Goal: Information Seeking & Learning: Learn about a topic

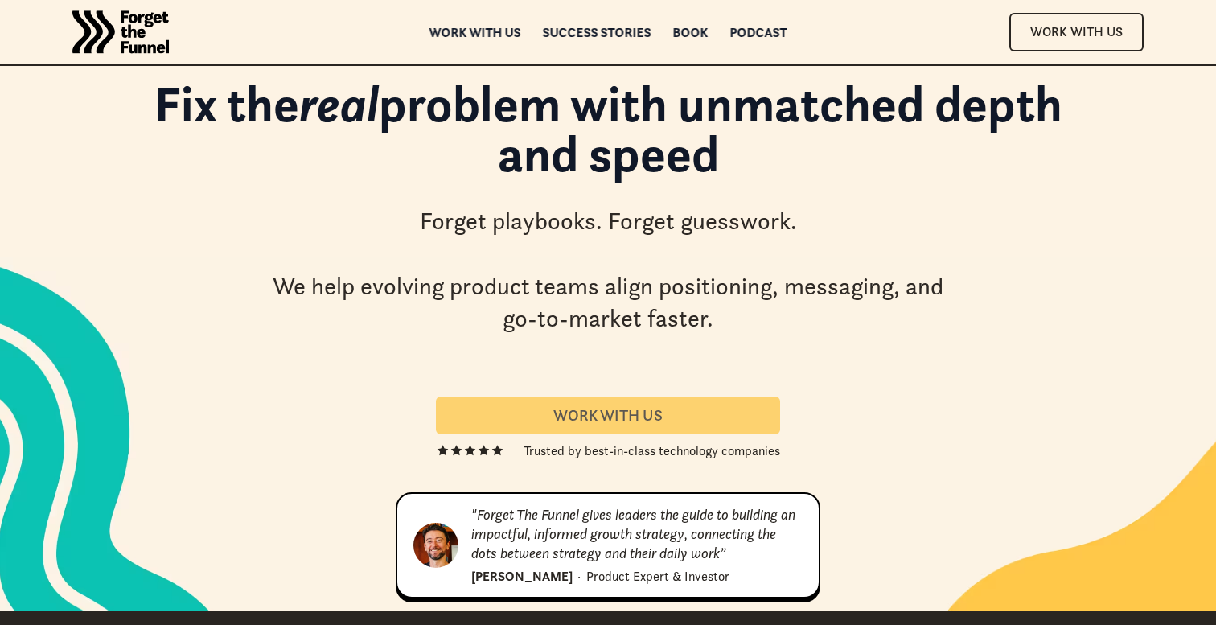
click at [577, 421] on div "Work With us" at bounding box center [608, 415] width 306 height 18
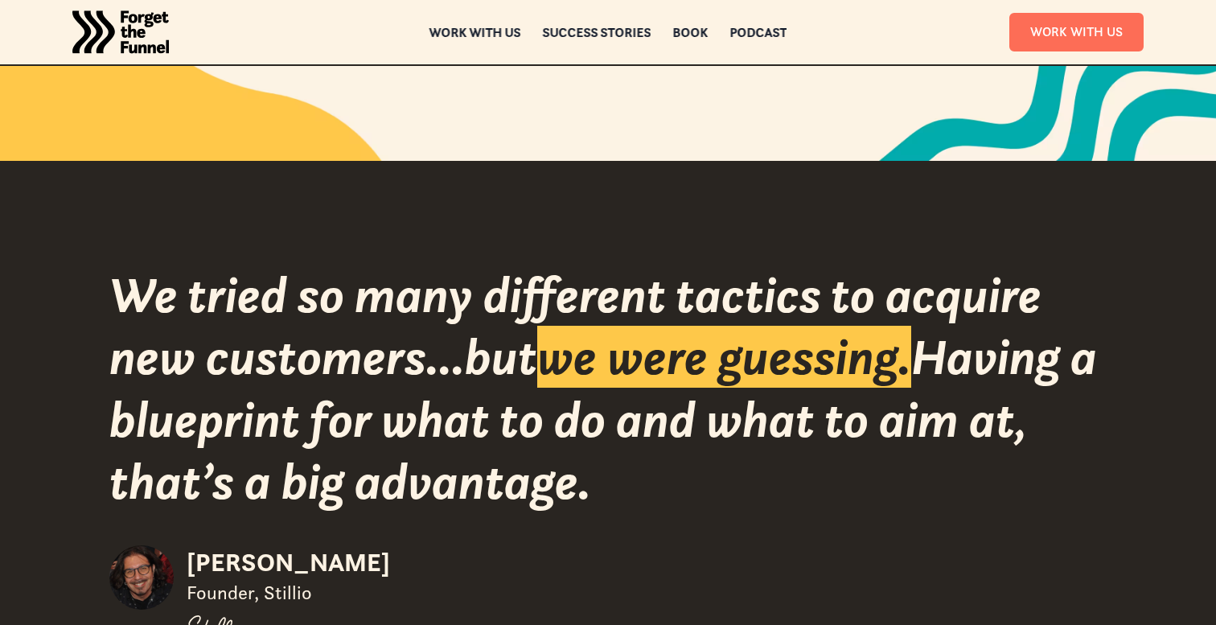
scroll to position [2055, 0]
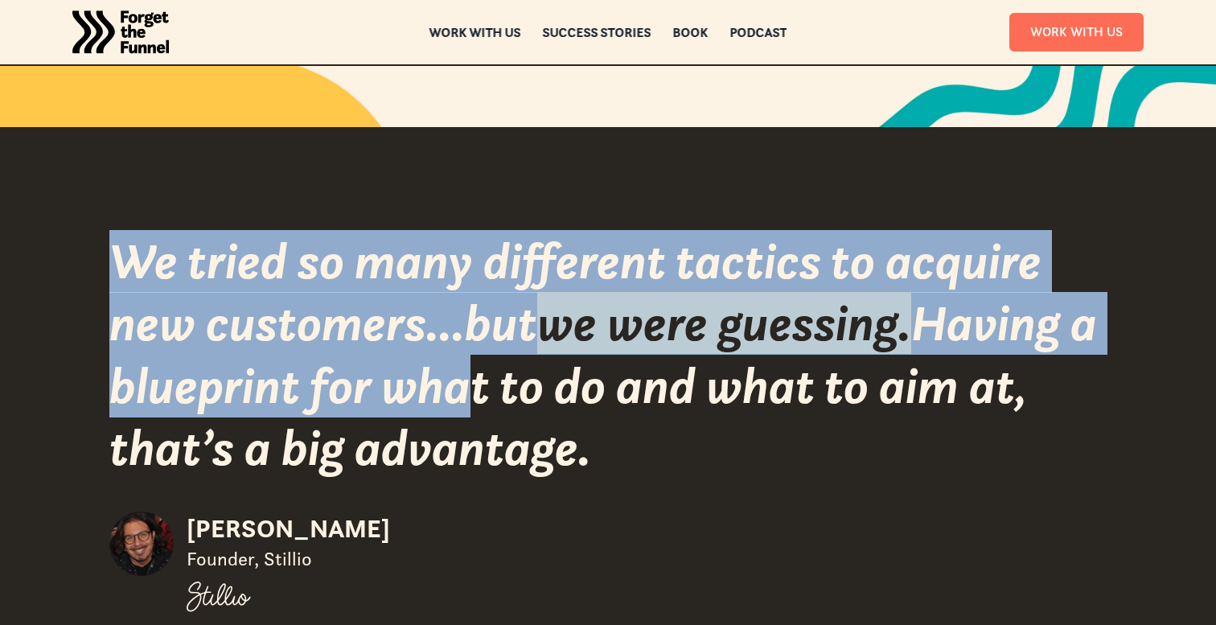
drag, startPoint x: 133, startPoint y: 262, endPoint x: 491, endPoint y: 393, distance: 381.2
click at [491, 393] on div "We tried so many different tactics to acquire new customers...but we were guess…" at bounding box center [607, 354] width 997 height 249
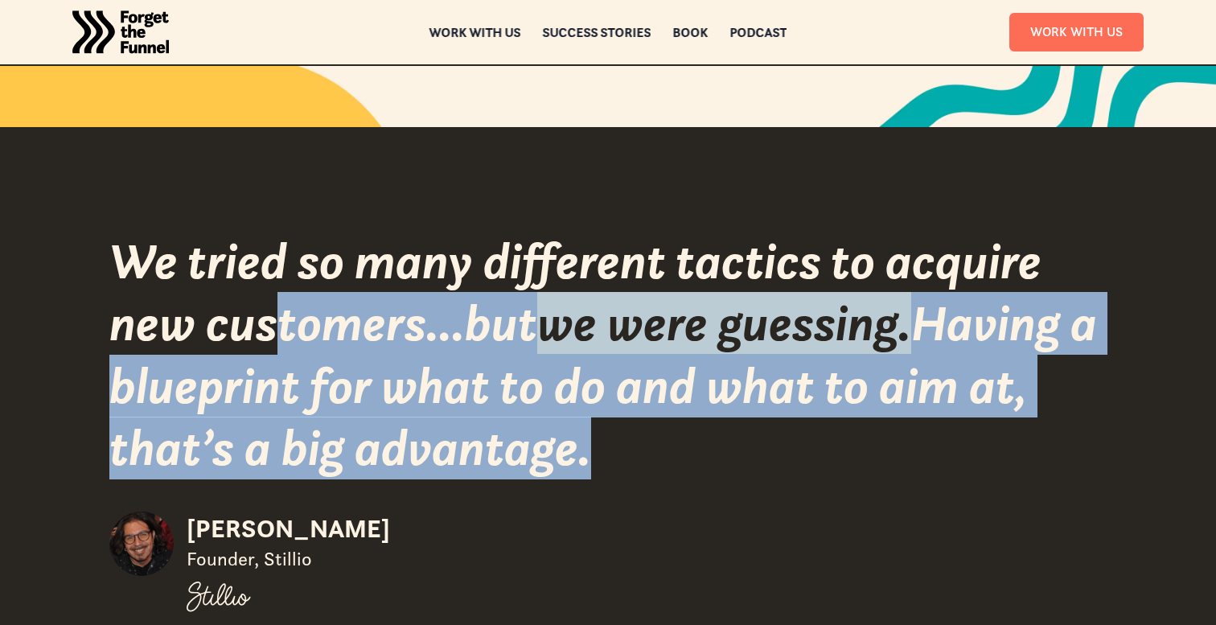
drag, startPoint x: 572, startPoint y: 446, endPoint x: 284, endPoint y: 310, distance: 318.4
click at [284, 310] on div "We tried so many different tactics to acquire new customers...but we were guess…" at bounding box center [607, 354] width 997 height 249
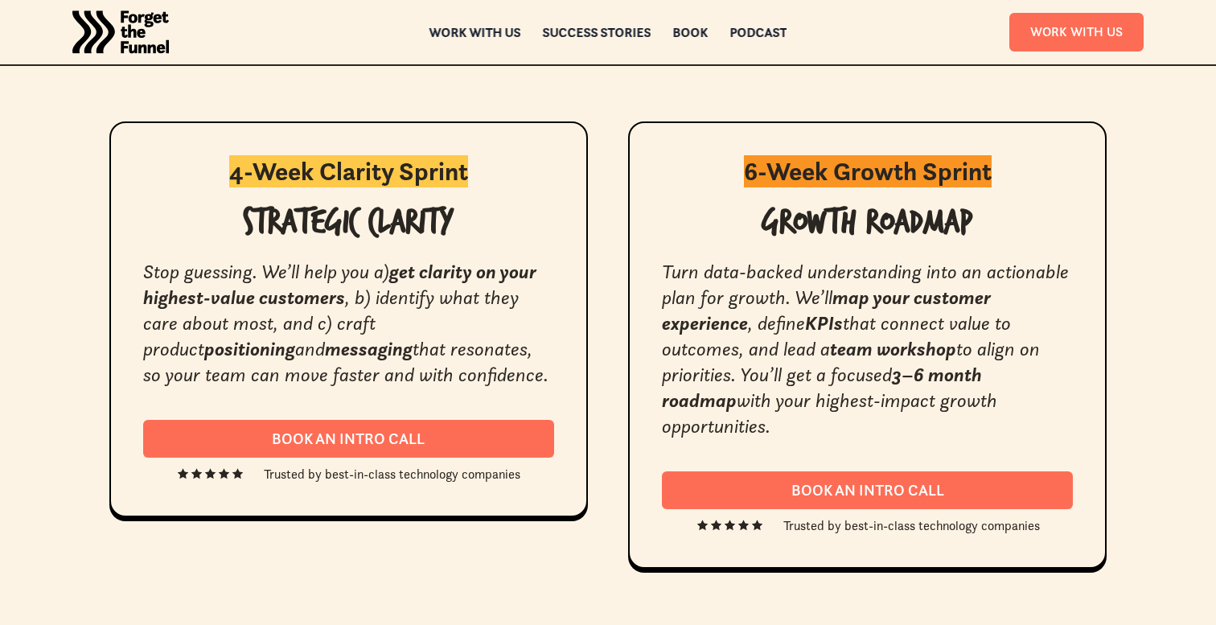
scroll to position [3012, 0]
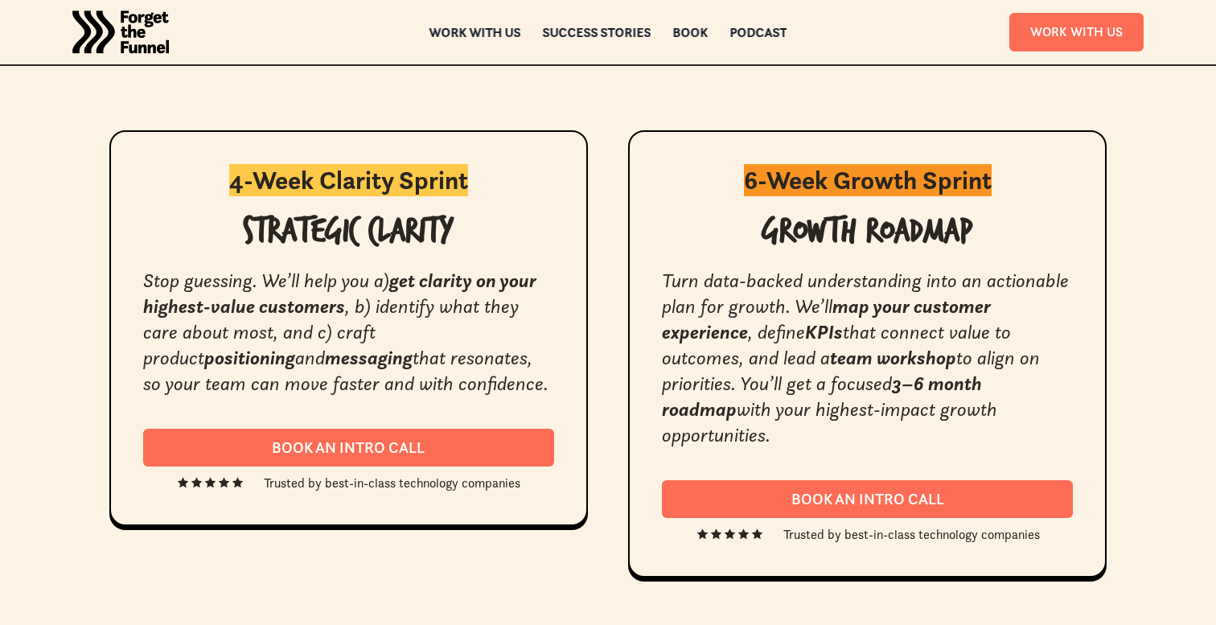
drag, startPoint x: 138, startPoint y: 274, endPoint x: 388, endPoint y: 385, distance: 274.4
click at [388, 385] on div "4-Week Clarity Sprint Strategic Clarity Stop guessing. We’ll help you a) get cl…" at bounding box center [348, 328] width 479 height 397
drag, startPoint x: 388, startPoint y: 385, endPoint x: 129, endPoint y: 277, distance: 281.2
click at [129, 277] on div "4-Week Clarity Sprint Strategic Clarity Stop guessing. We’ll help you a) get cl…" at bounding box center [348, 328] width 479 height 397
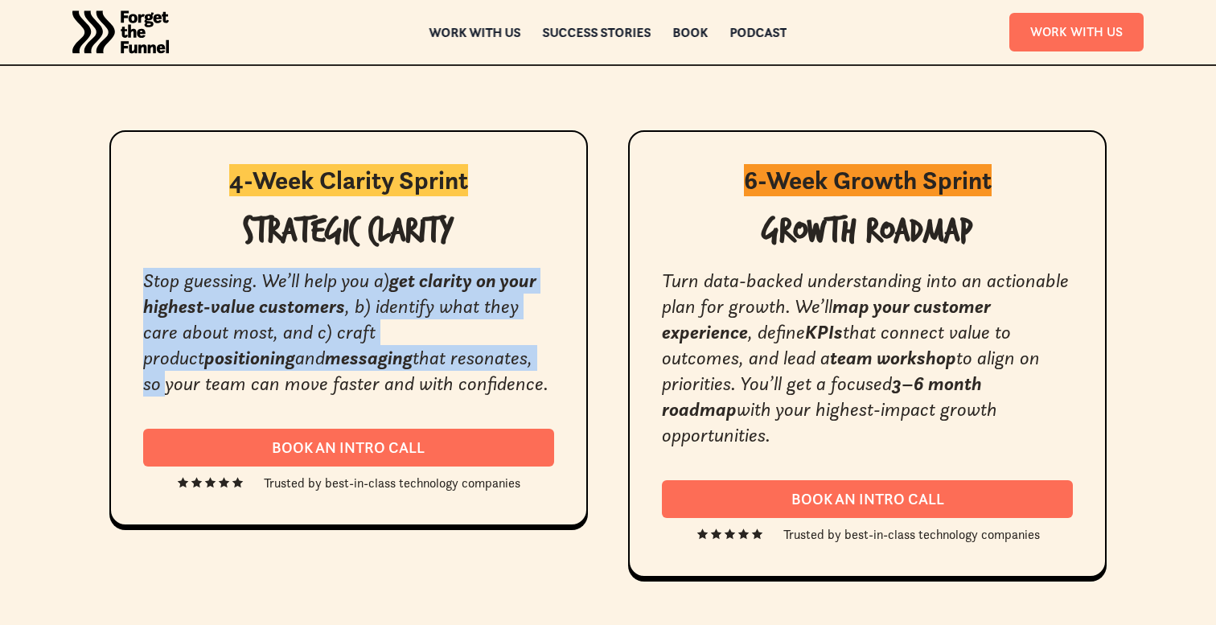
drag, startPoint x: 129, startPoint y: 280, endPoint x: 375, endPoint y: 365, distance: 260.5
click at [375, 365] on div "4-Week Clarity Sprint Strategic Clarity Stop guessing. We’ll help you a) get cl…" at bounding box center [348, 328] width 479 height 397
click at [375, 365] on em "that resonates, so your team can move faster and with confidence." at bounding box center [345, 371] width 405 height 50
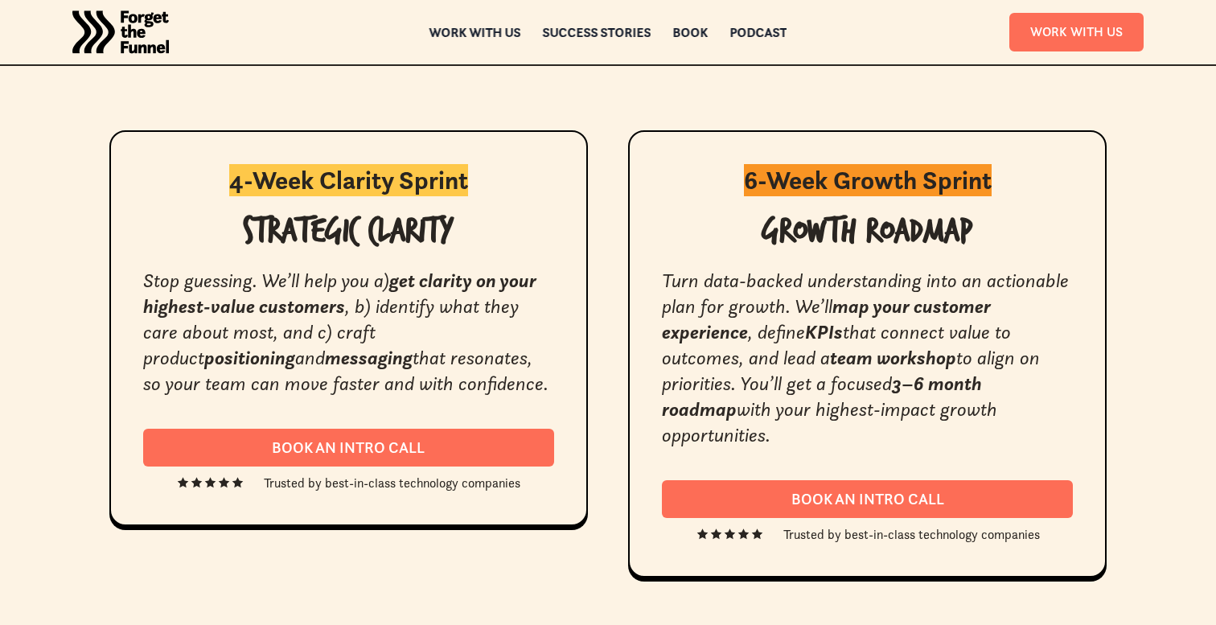
drag, startPoint x: 364, startPoint y: 378, endPoint x: 136, endPoint y: 286, distance: 246.1
click at [136, 286] on div "4-Week Clarity Sprint Strategic Clarity Stop guessing. We’ll help you a) get cl…" at bounding box center [348, 328] width 479 height 397
drag, startPoint x: 136, startPoint y: 286, endPoint x: 357, endPoint y: 391, distance: 244.6
click at [357, 391] on div "4-Week Clarity Sprint Strategic Clarity Stop guessing. We’ll help you a) get cl…" at bounding box center [348, 328] width 479 height 397
click at [357, 391] on div "Stop guessing. We’ll help you a) get clarity on your highest-value customers , …" at bounding box center [348, 332] width 411 height 129
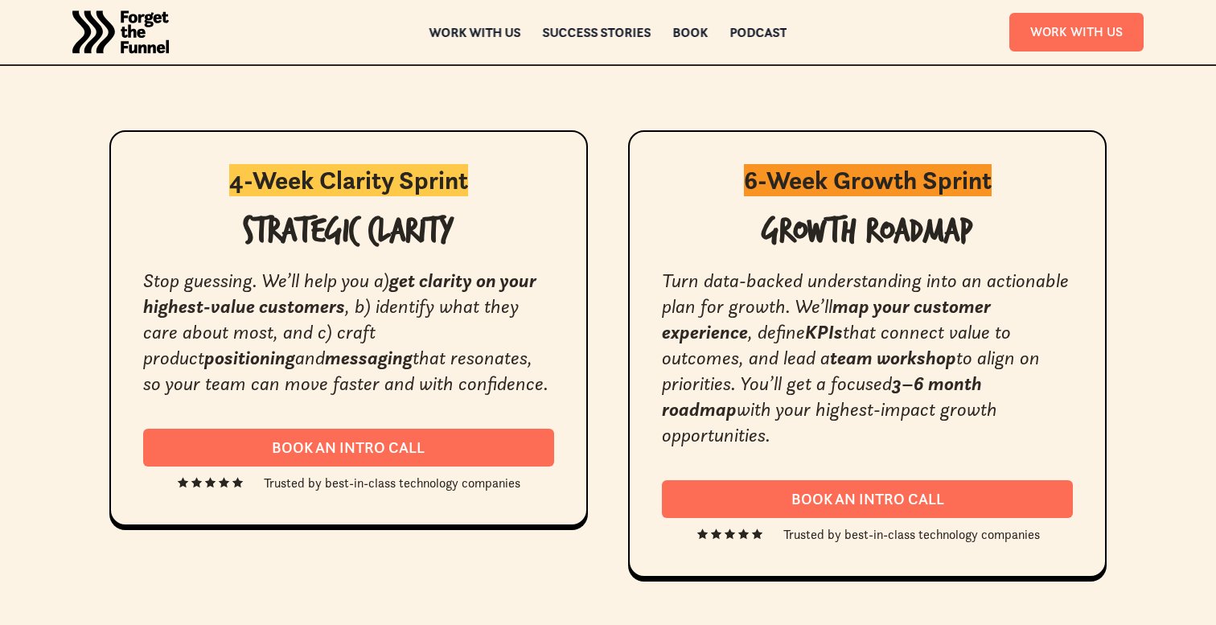
drag, startPoint x: 357, startPoint y: 391, endPoint x: 178, endPoint y: 320, distance: 192.8
click at [178, 320] on div "Stop guessing. We’ll help you a) get clarity on your highest-value customers , …" at bounding box center [348, 332] width 411 height 129
click at [178, 320] on em ", b) identify what they care about most, and c) craft product" at bounding box center [331, 332] width 376 height 76
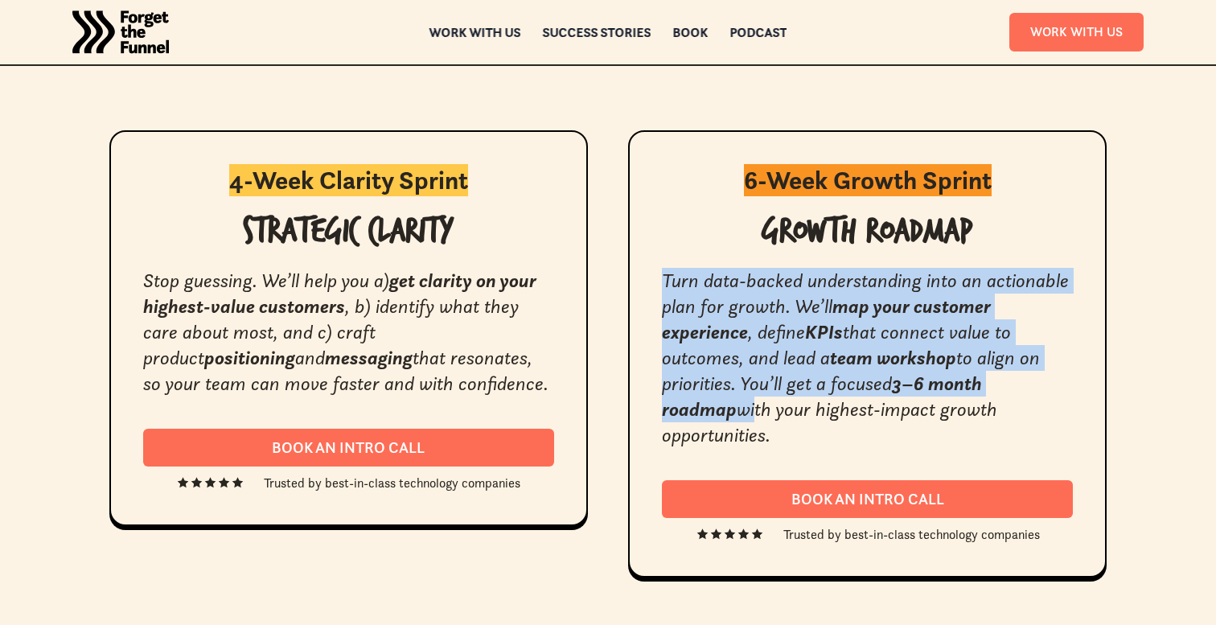
drag, startPoint x: 655, startPoint y: 281, endPoint x: 672, endPoint y: 418, distance: 138.7
click at [672, 418] on div "6-Week Growth Sprint Growth Roadmap Turn data-backed understanding into an acti…" at bounding box center [867, 354] width 479 height 448
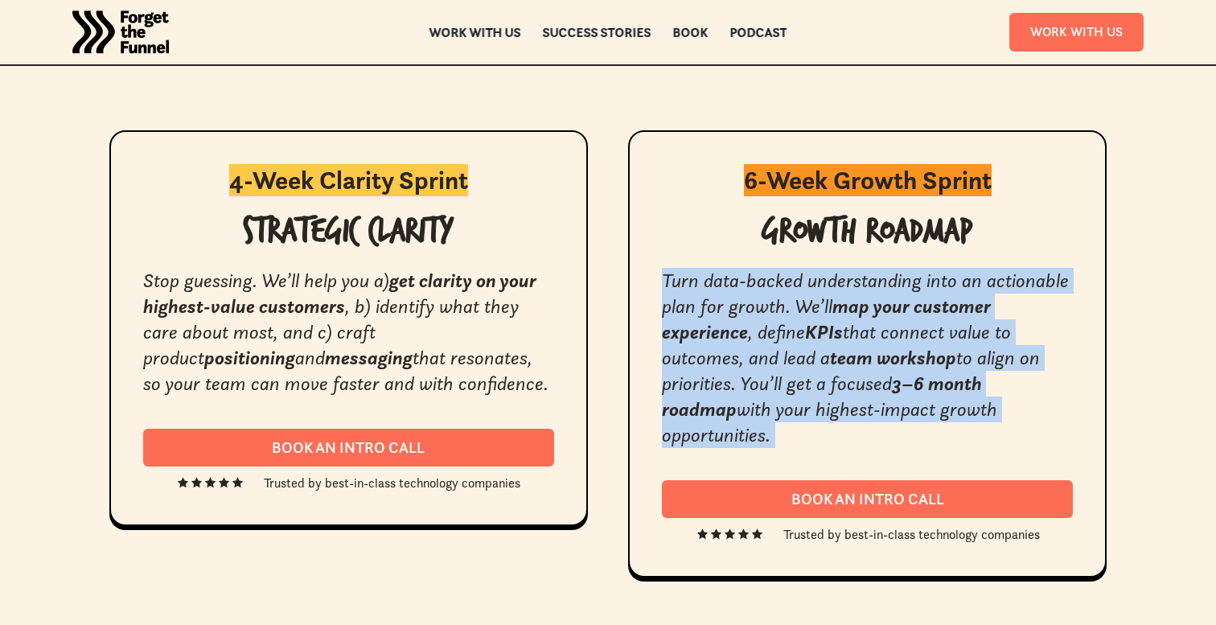
drag, startPoint x: 679, startPoint y: 443, endPoint x: 651, endPoint y: 288, distance: 157.6
click at [651, 288] on div "6-Week Growth Sprint Growth Roadmap Turn data-backed understanding into an acti…" at bounding box center [867, 354] width 479 height 448
click at [651, 287] on div "6-Week Growth Sprint Growth Roadmap Turn data-backed understanding into an acti…" at bounding box center [867, 354] width 479 height 448
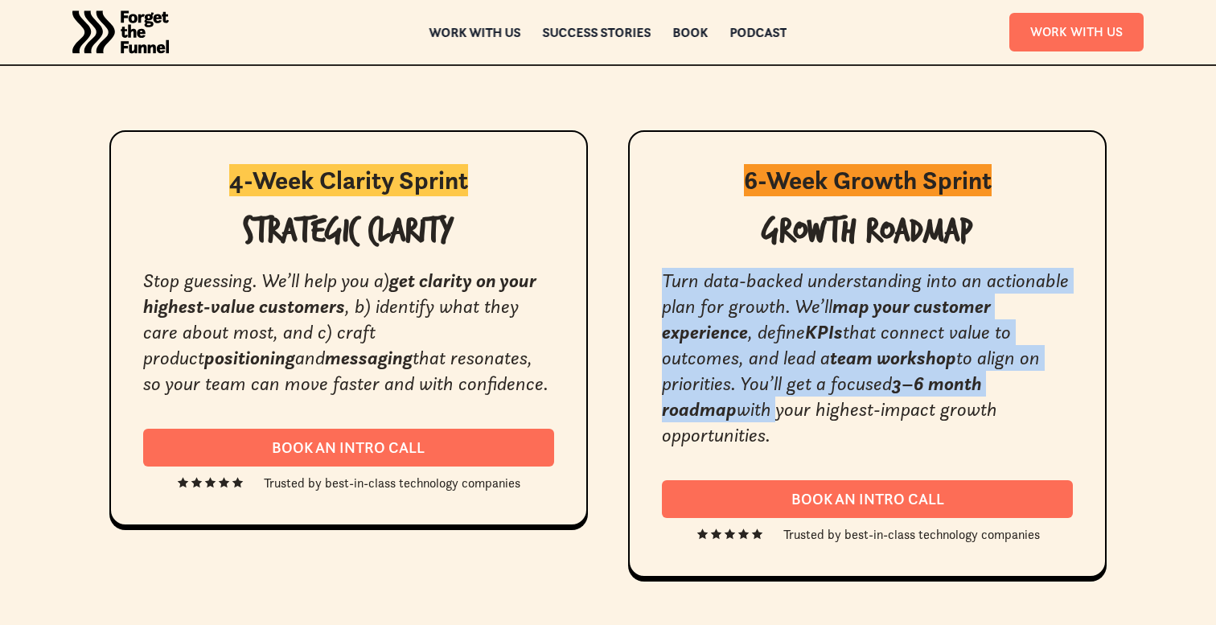
drag, startPoint x: 651, startPoint y: 287, endPoint x: 675, endPoint y: 413, distance: 128.4
click at [675, 413] on div "6-Week Growth Sprint Growth Roadmap Turn data-backed understanding into an acti…" at bounding box center [867, 354] width 479 height 448
click at [675, 413] on em "with your highest-impact growth opportunities." at bounding box center [829, 422] width 335 height 50
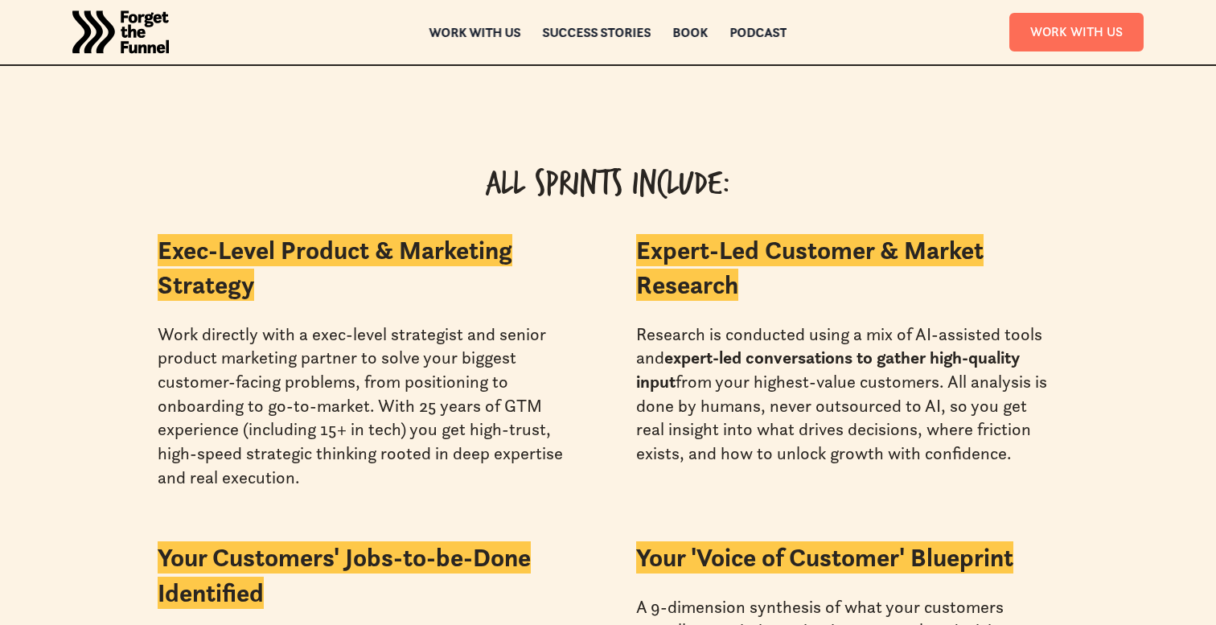
scroll to position [3585, 0]
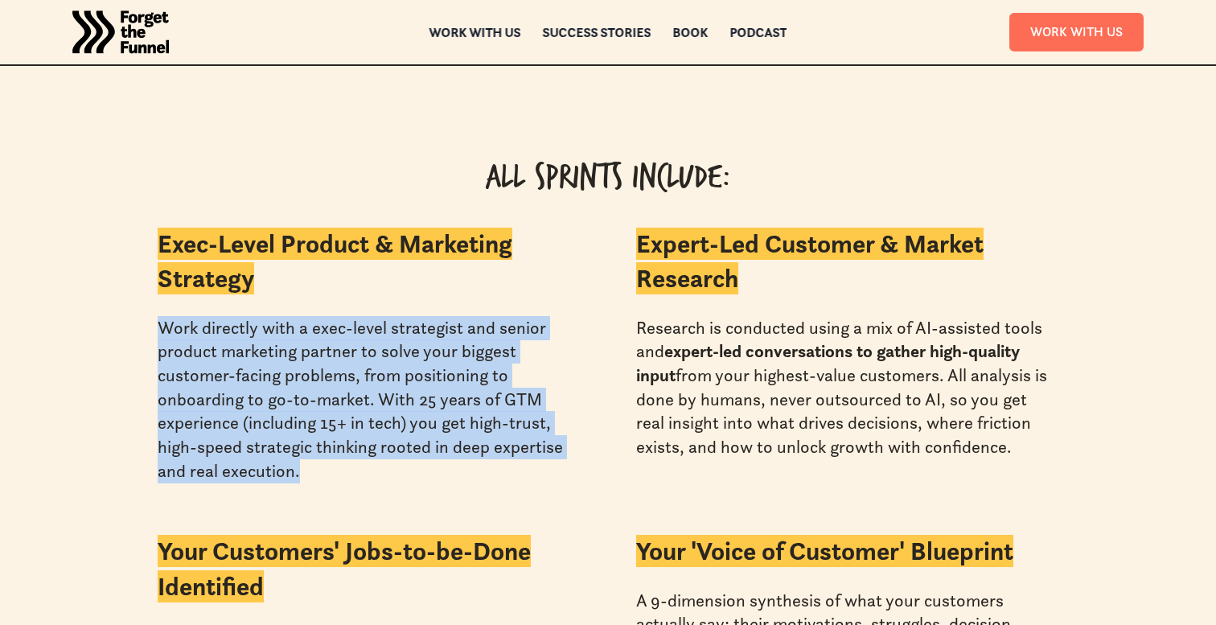
drag, startPoint x: 158, startPoint y: 307, endPoint x: 327, endPoint y: 445, distance: 217.8
click at [327, 445] on div "Work directly with a exec-level strategist and senior product marketing partner…" at bounding box center [369, 399] width 422 height 167
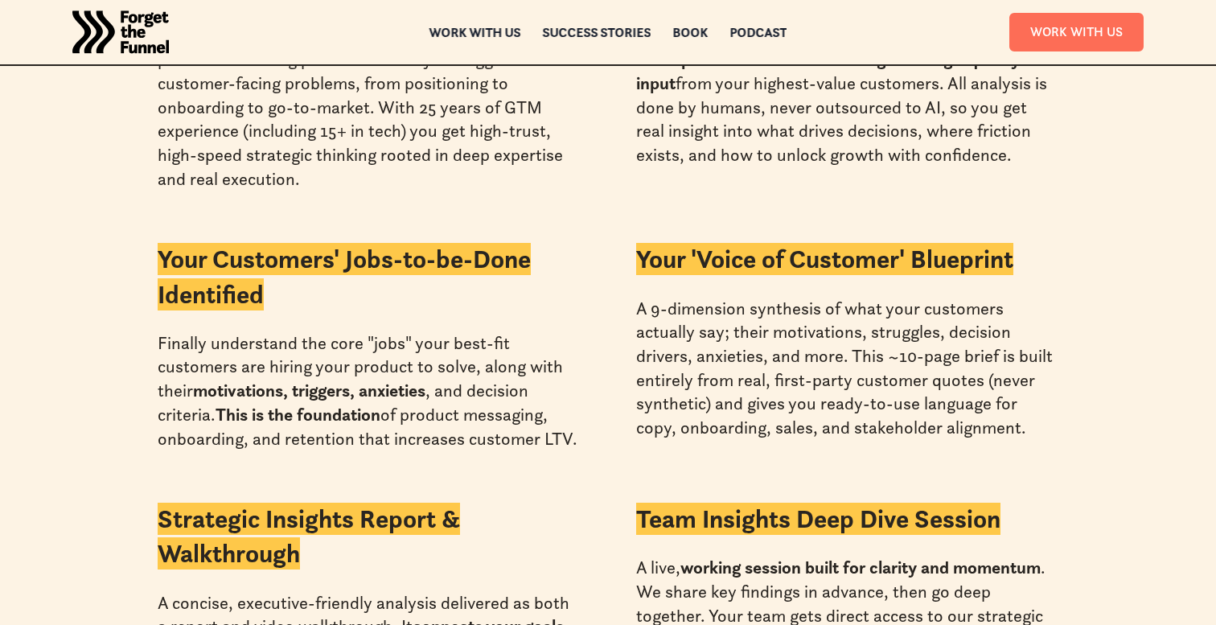
scroll to position [3880, 0]
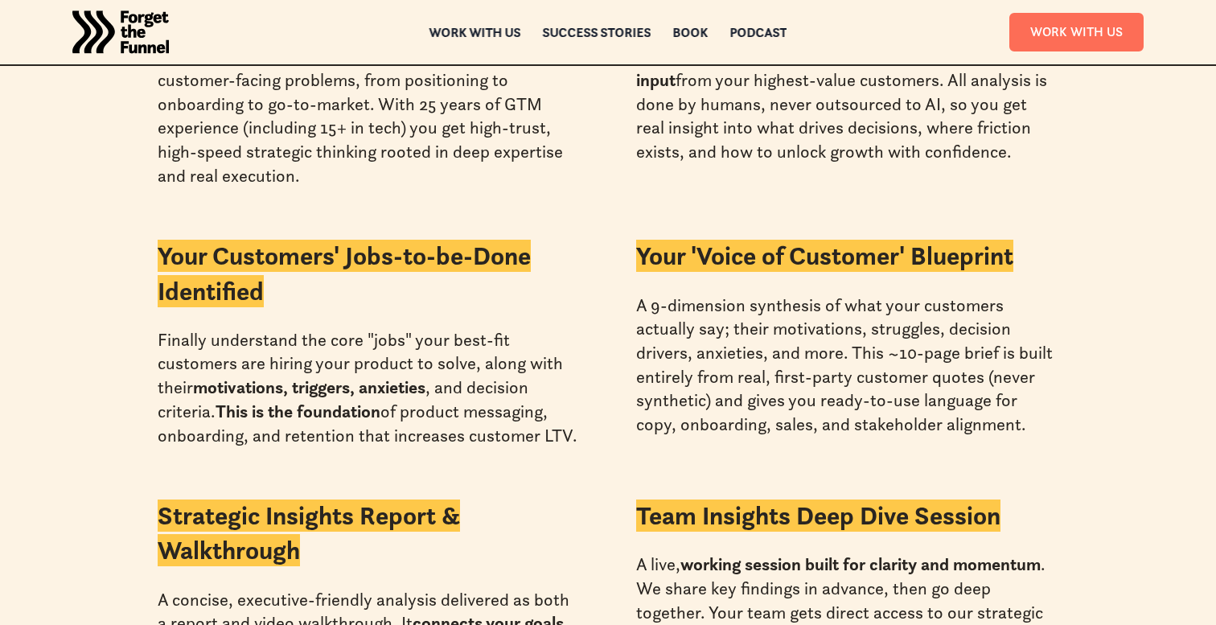
drag, startPoint x: 154, startPoint y: 311, endPoint x: 179, endPoint y: 441, distance: 132.0
click at [179, 441] on div "Exec-Level Product & Marketing Strategy Work directly with a exec-level strateg…" at bounding box center [607, 456] width 997 height 1048
drag, startPoint x: 175, startPoint y: 414, endPoint x: 152, endPoint y: 310, distance: 106.3
click at [152, 310] on div "Exec-Level Product & Marketing Strategy Work directly with a exec-level strateg…" at bounding box center [607, 456] width 997 height 1048
drag, startPoint x: 152, startPoint y: 310, endPoint x: 164, endPoint y: 447, distance: 137.3
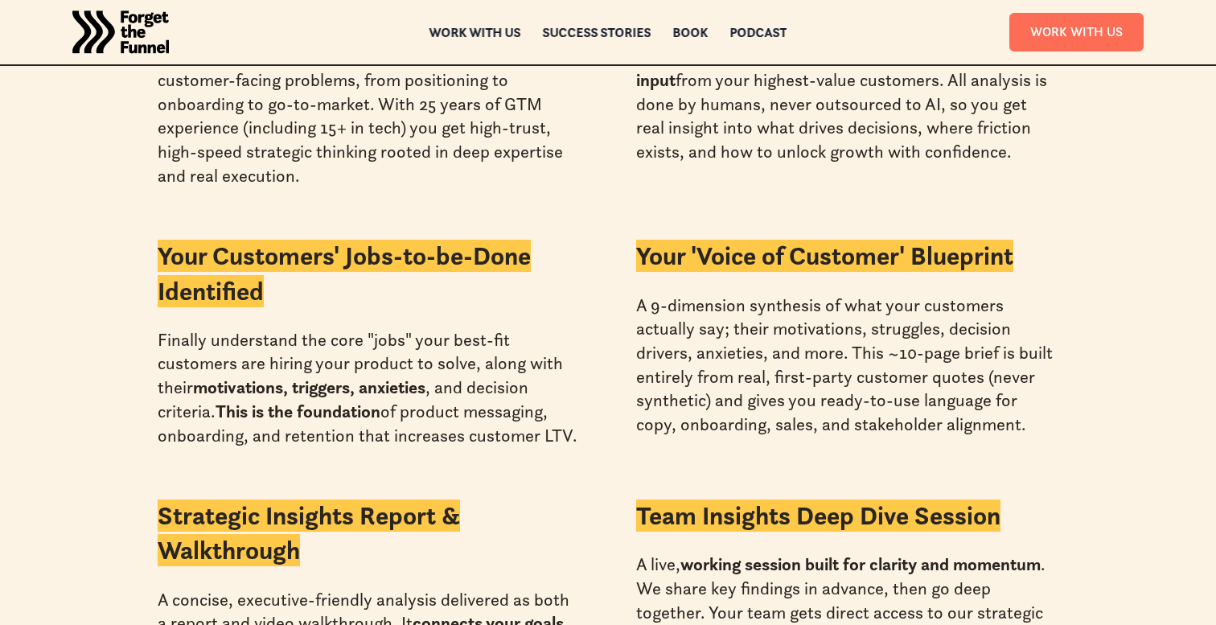
click at [164, 447] on div "Exec-Level Product & Marketing Strategy Work directly with a exec-level strateg…" at bounding box center [607, 456] width 997 height 1048
drag, startPoint x: 164, startPoint y: 447, endPoint x: 134, endPoint y: 323, distance: 127.6
click at [134, 323] on div "Exec-Level Product & Marketing Strategy Work directly with a exec-level strateg…" at bounding box center [607, 456] width 997 height 1048
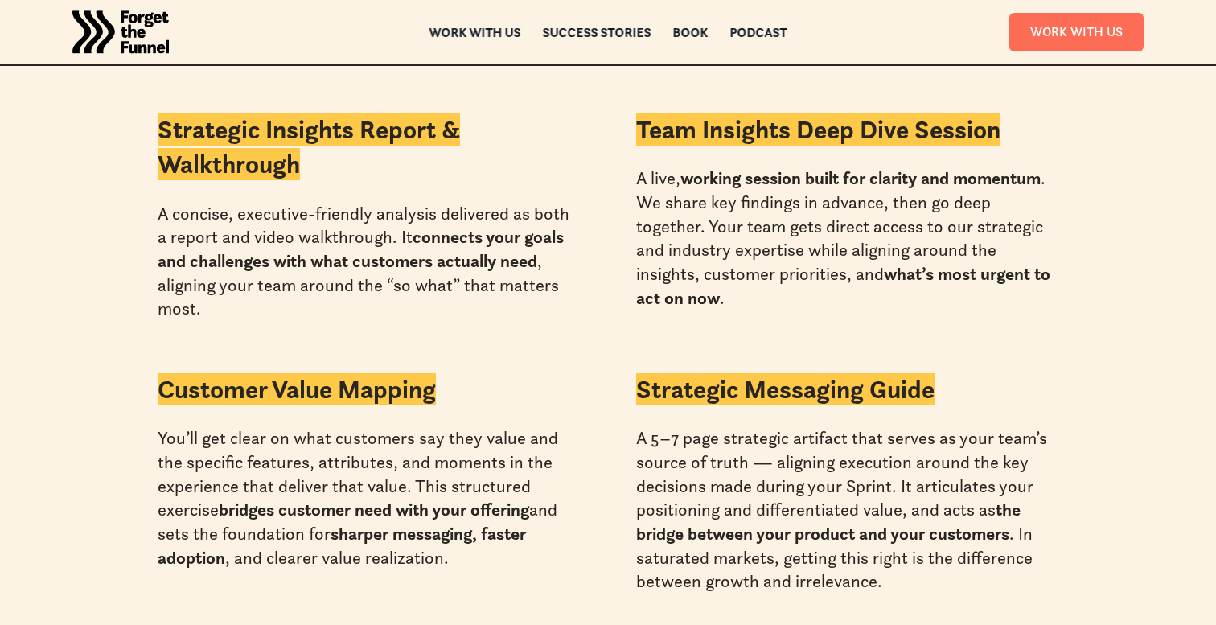
scroll to position [4281, 0]
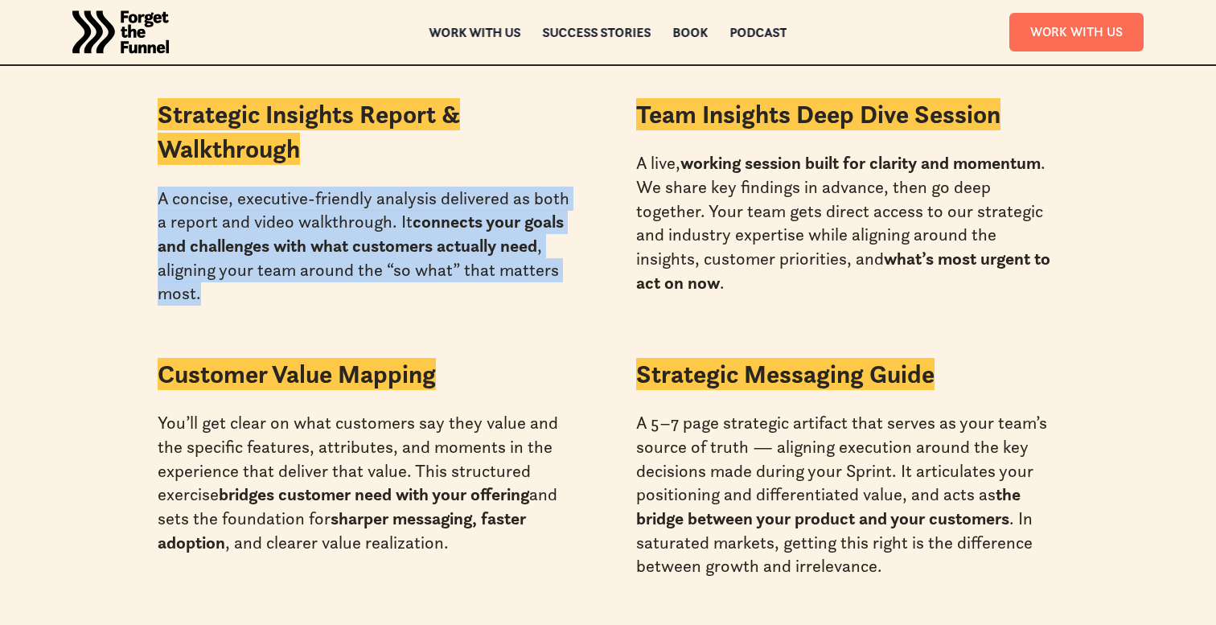
drag, startPoint x: 134, startPoint y: 166, endPoint x: 211, endPoint y: 271, distance: 129.5
click at [211, 271] on div "Exec-Level Product & Marketing Strategy Work directly with a exec-level strateg…" at bounding box center [607, 54] width 997 height 1048
click at [211, 271] on div "A concise, executive-friendly analysis delivered as both a report and video wal…" at bounding box center [369, 246] width 422 height 119
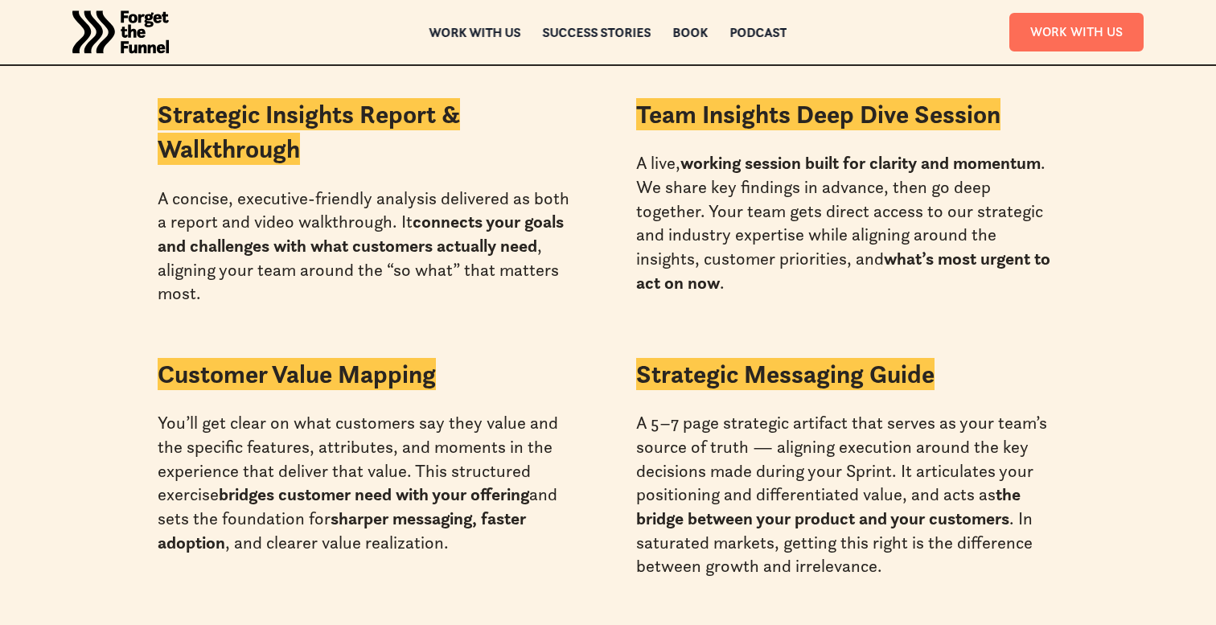
scroll to position [4263, 0]
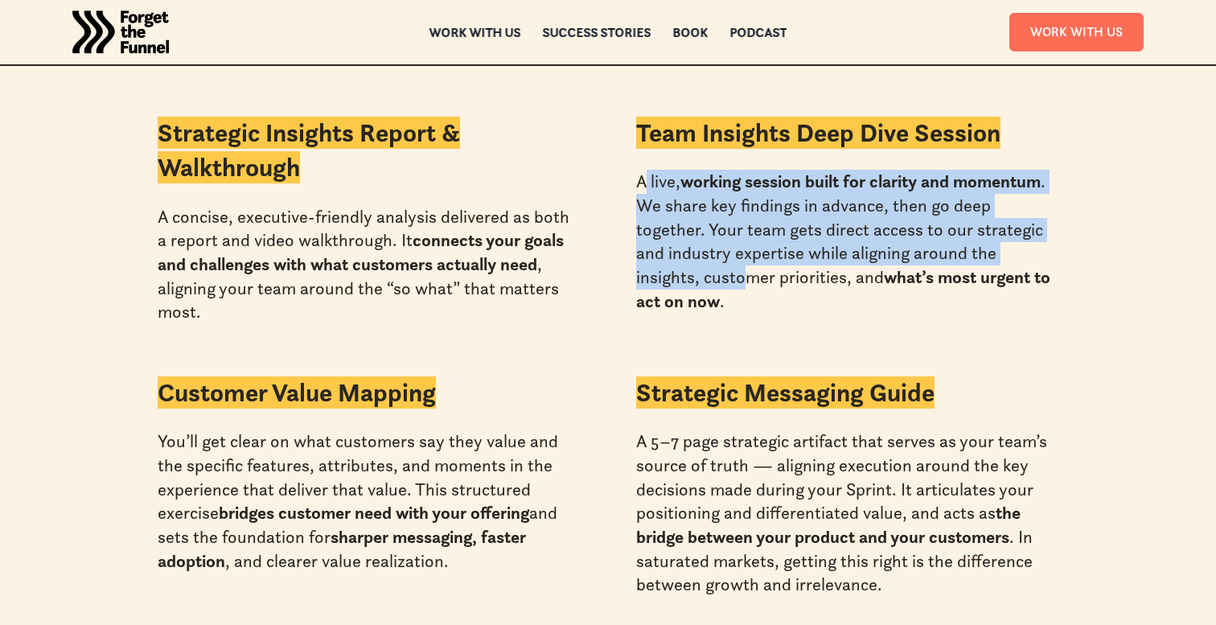
drag, startPoint x: 643, startPoint y: 158, endPoint x: 748, endPoint y: 244, distance: 136.0
click at [748, 244] on div "A live, working session built for clarity and momentum . We share key findings …" at bounding box center [847, 241] width 422 height 143
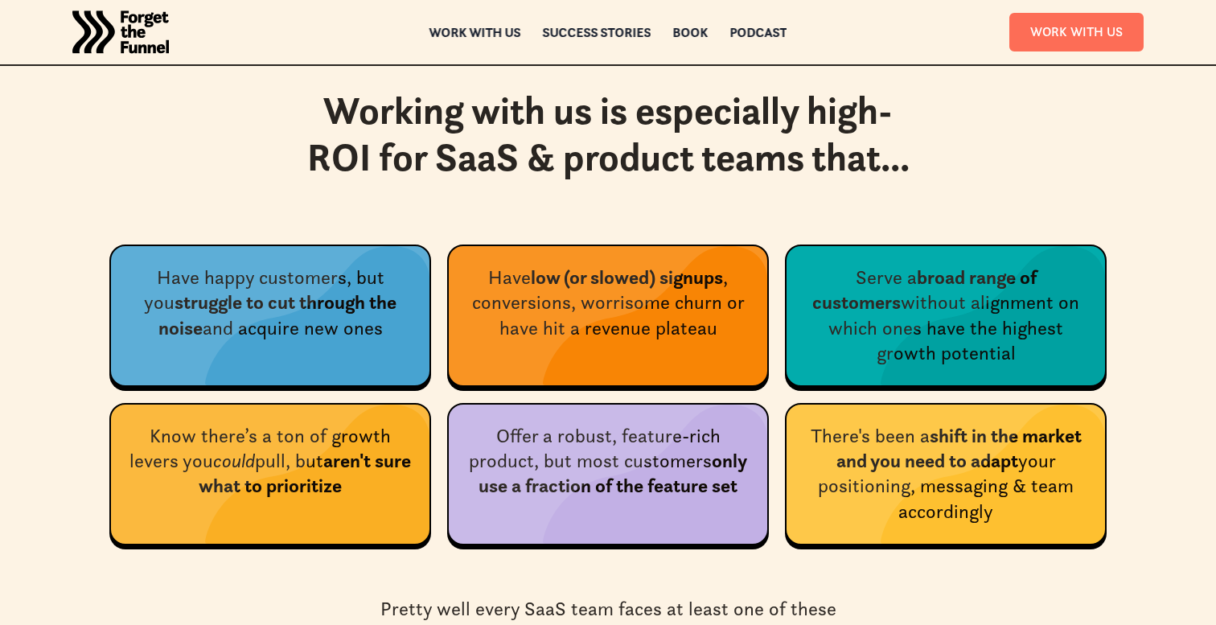
scroll to position [5706, 0]
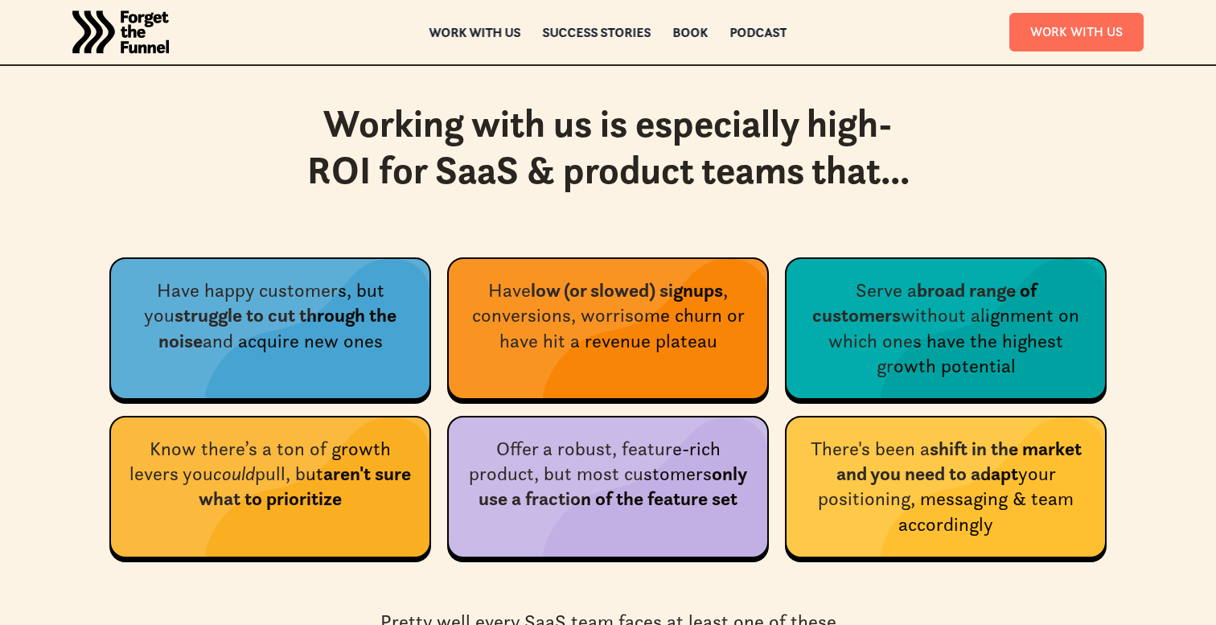
drag, startPoint x: 152, startPoint y: 400, endPoint x: 248, endPoint y: 436, distance: 102.3
click at [247, 436] on div "Know there’s a ton of growth levers you could pull, but aren't sure what to pri…" at bounding box center [270, 487] width 322 height 142
click at [248, 436] on img at bounding box center [317, 486] width 224 height 139
drag, startPoint x: 494, startPoint y: 401, endPoint x: 567, endPoint y: 453, distance: 89.5
click at [567, 453] on div "Offer a robust, feature-rich product, but most customers only use a fraction of…" at bounding box center [608, 487] width 322 height 142
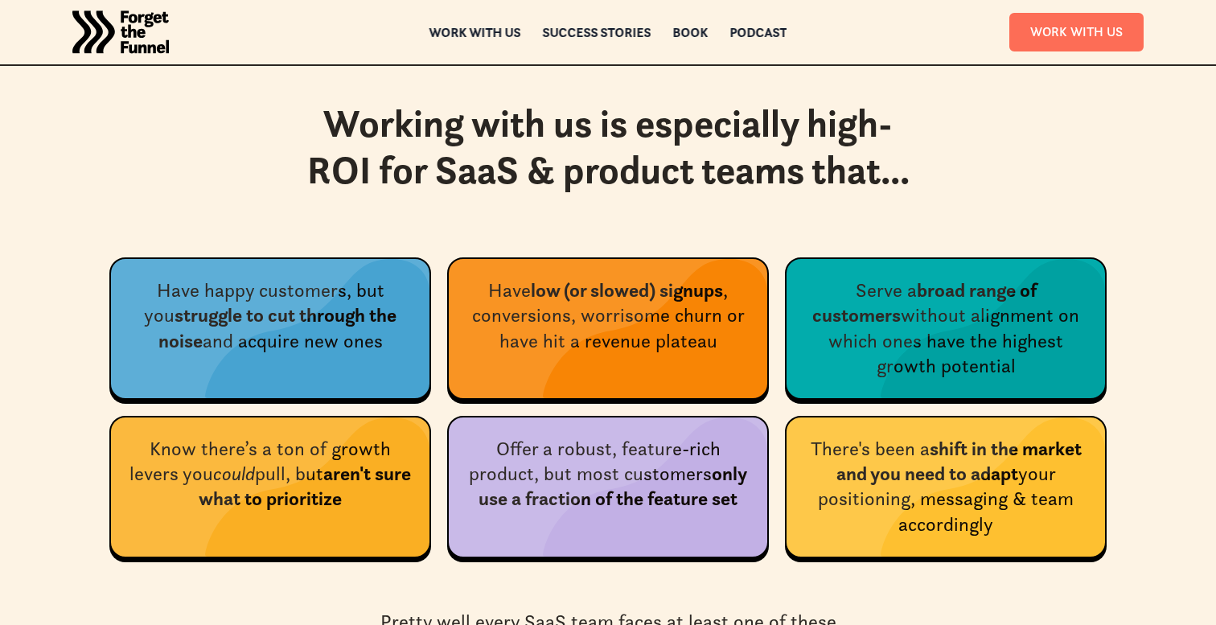
click at [567, 453] on img at bounding box center [655, 486] width 224 height 139
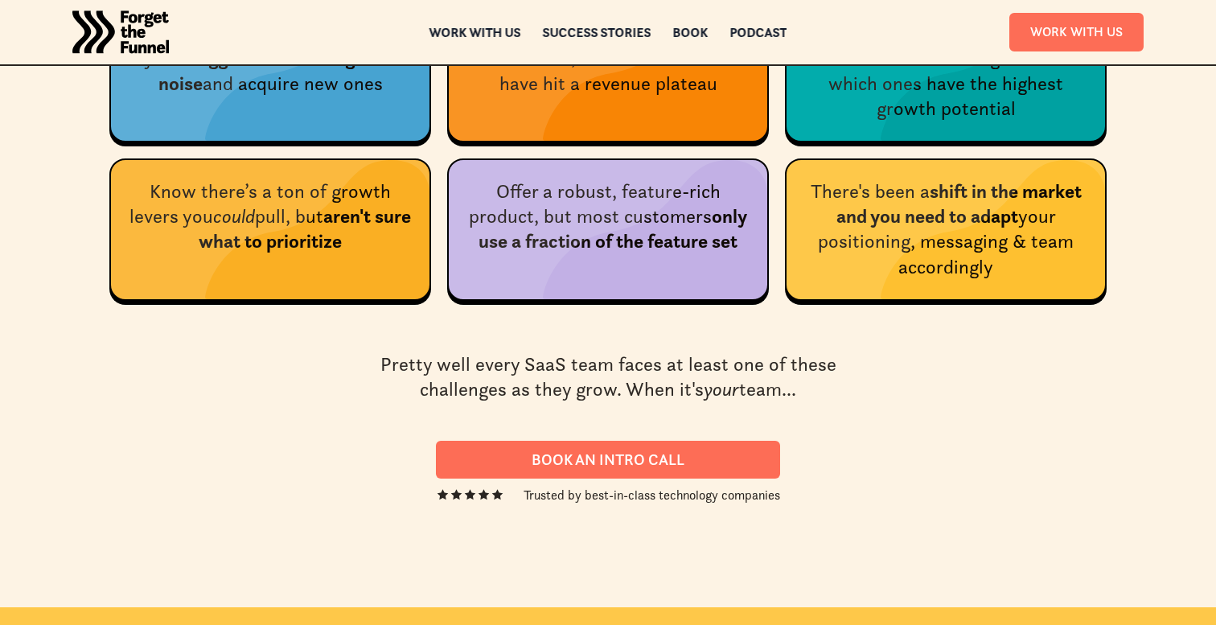
scroll to position [6021, 0]
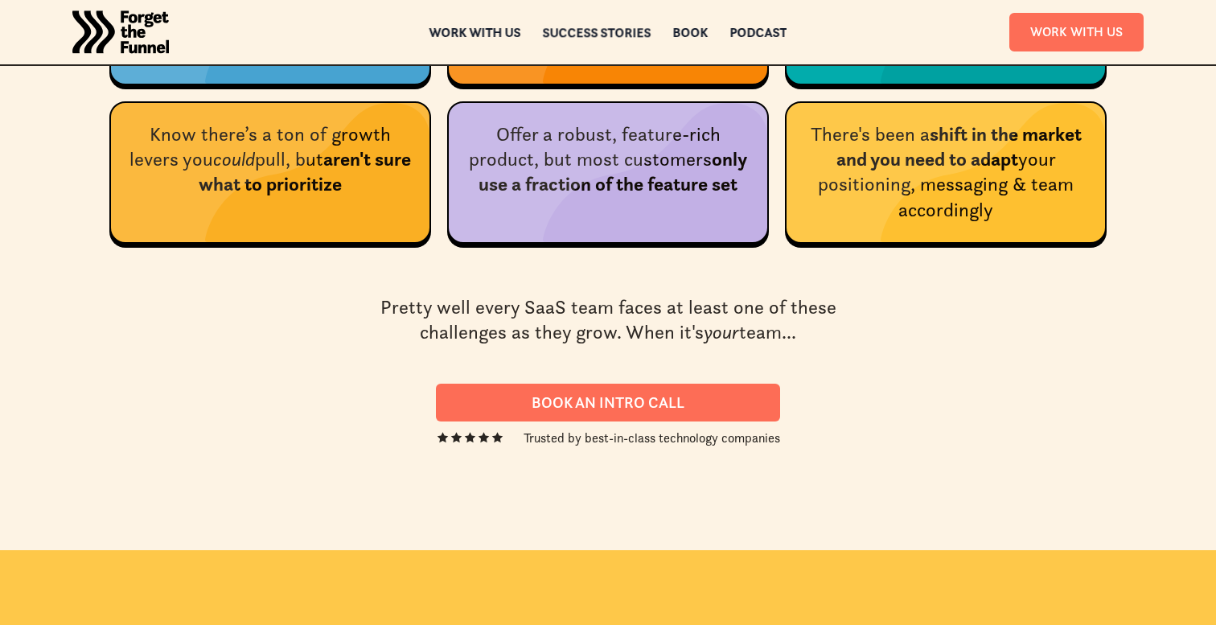
click at [623, 36] on div "Success Stories" at bounding box center [597, 32] width 109 height 11
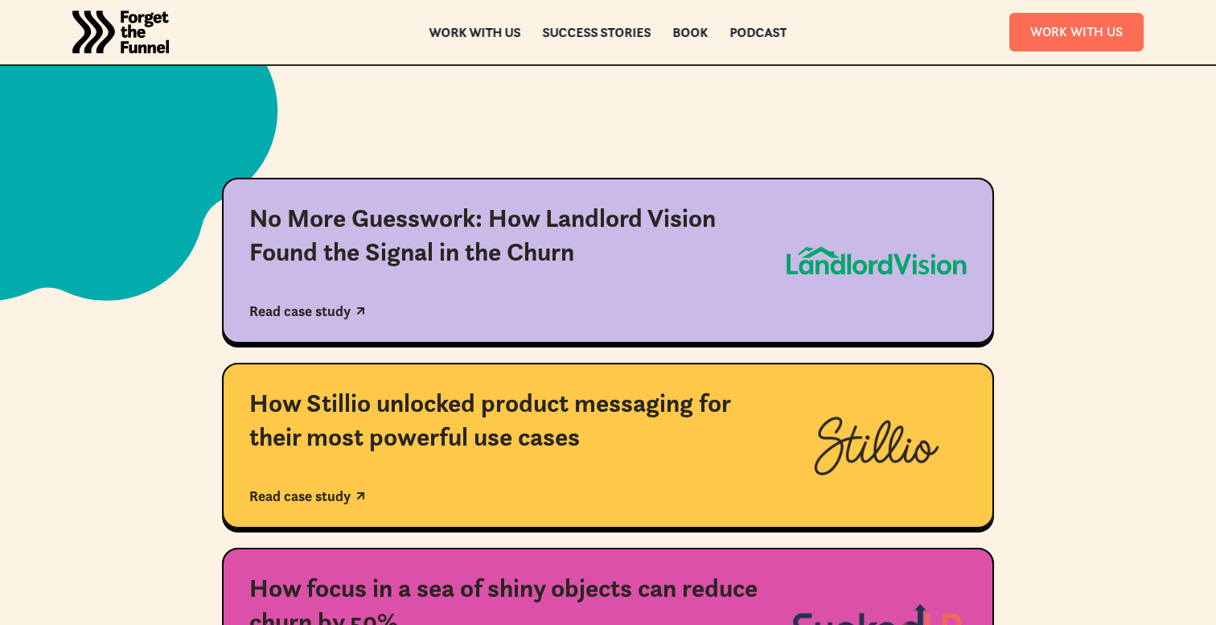
scroll to position [337, 0]
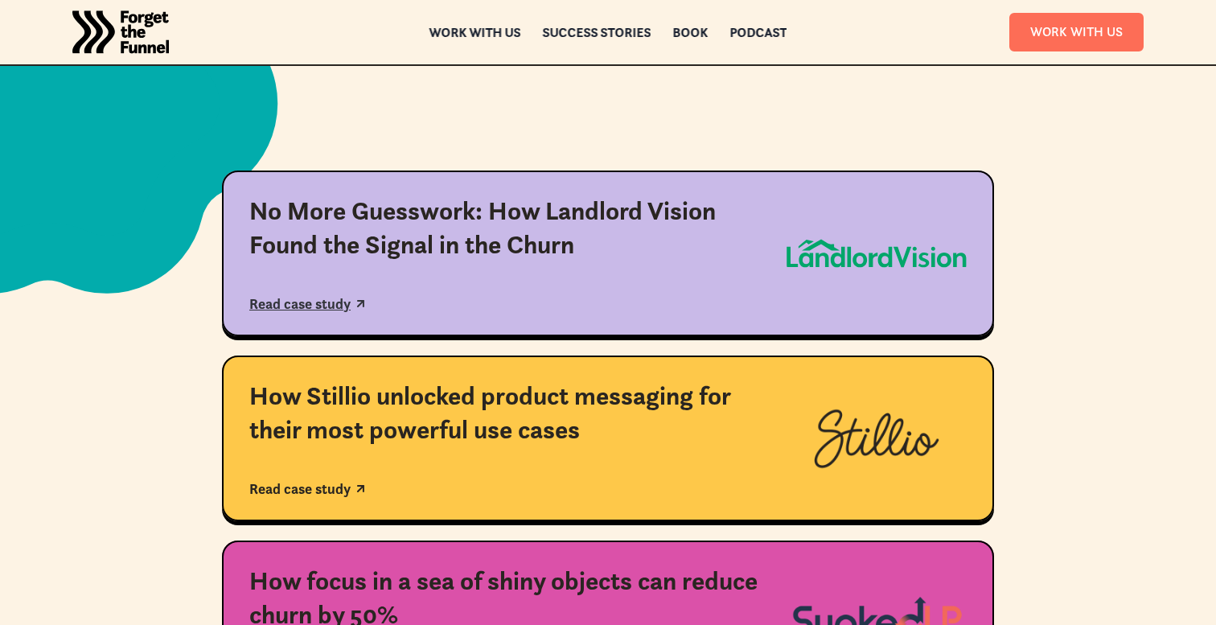
click at [280, 304] on div "Read case study" at bounding box center [299, 304] width 101 height 18
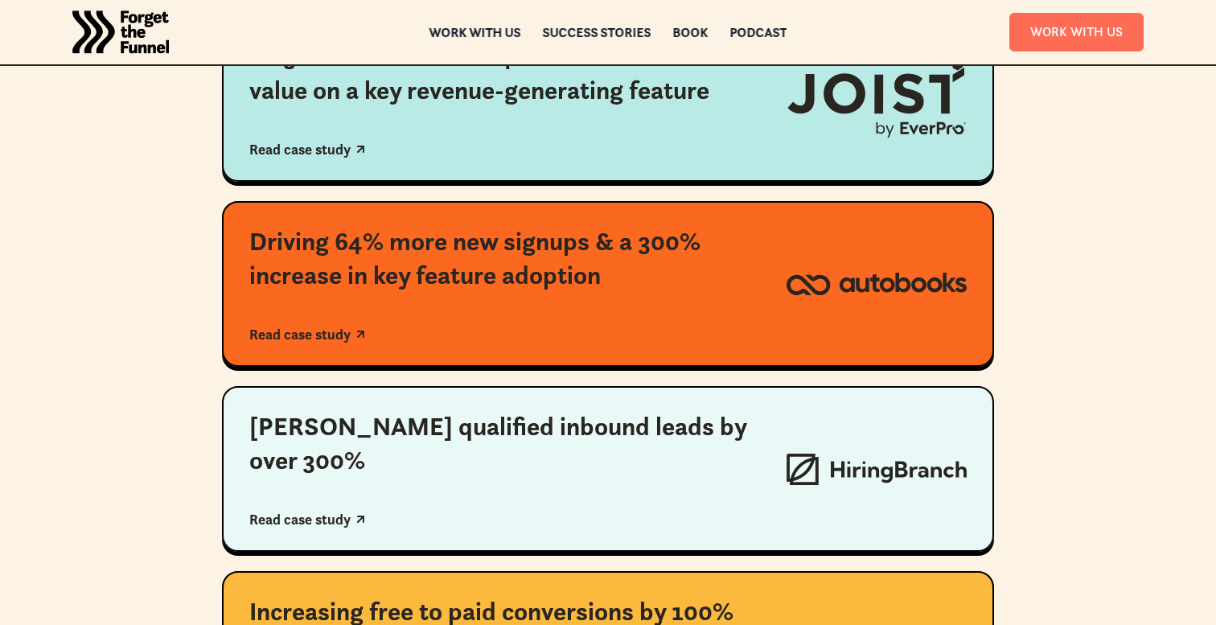
scroll to position [1039, 0]
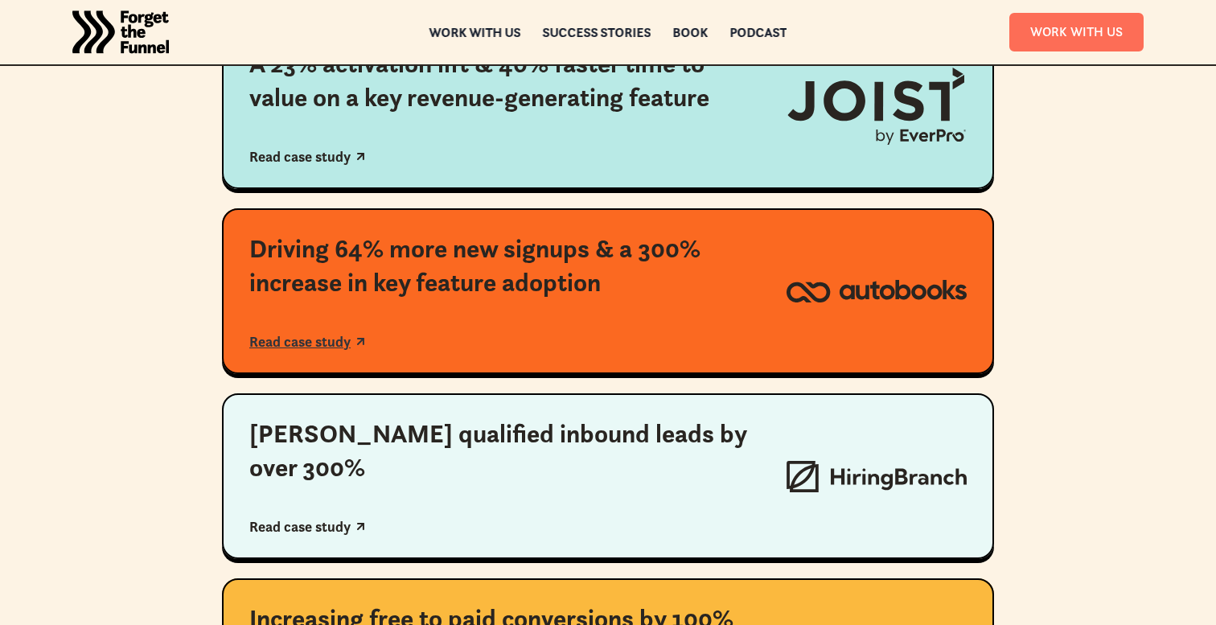
click at [293, 338] on div "Read case study" at bounding box center [299, 342] width 101 height 18
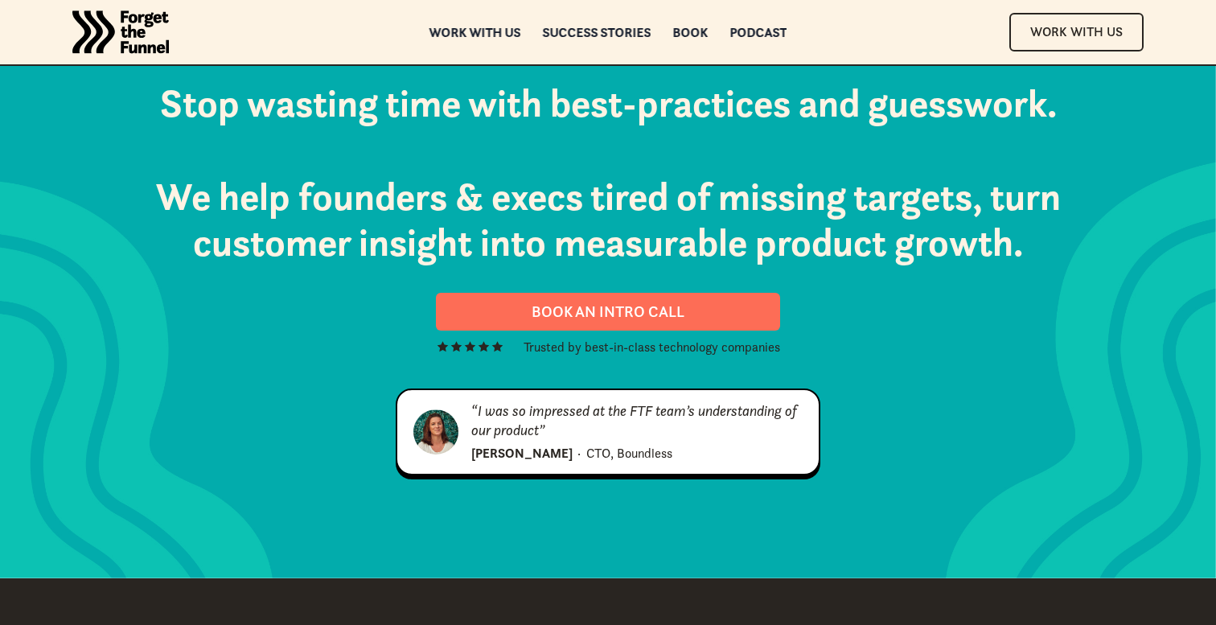
scroll to position [1912, 0]
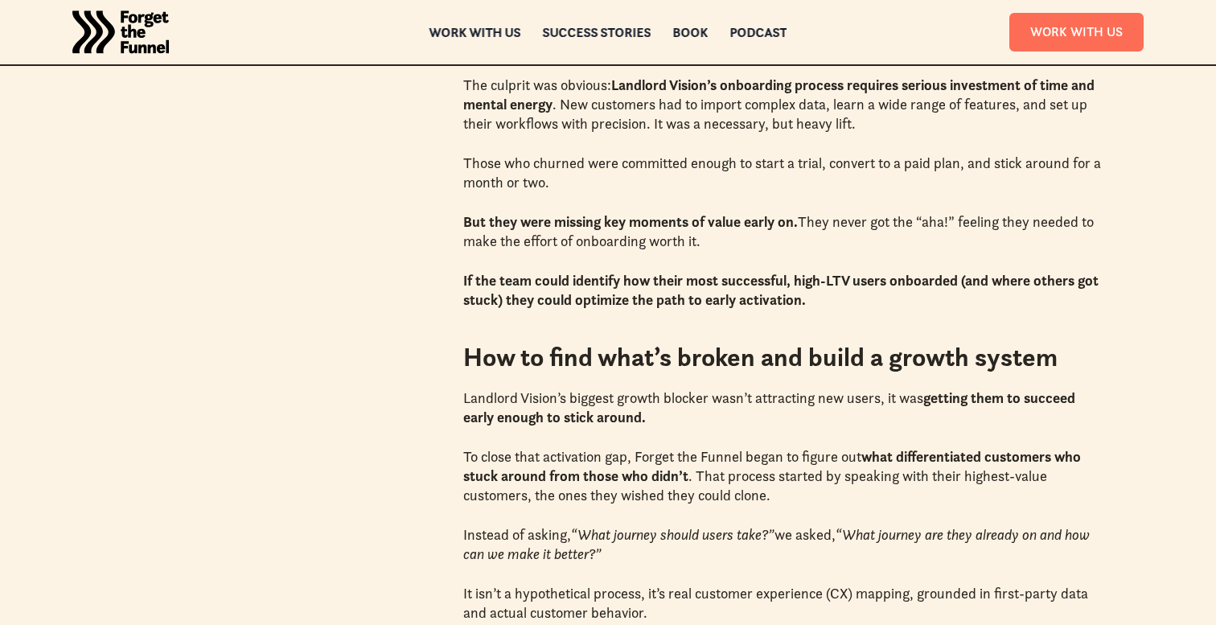
scroll to position [1656, 0]
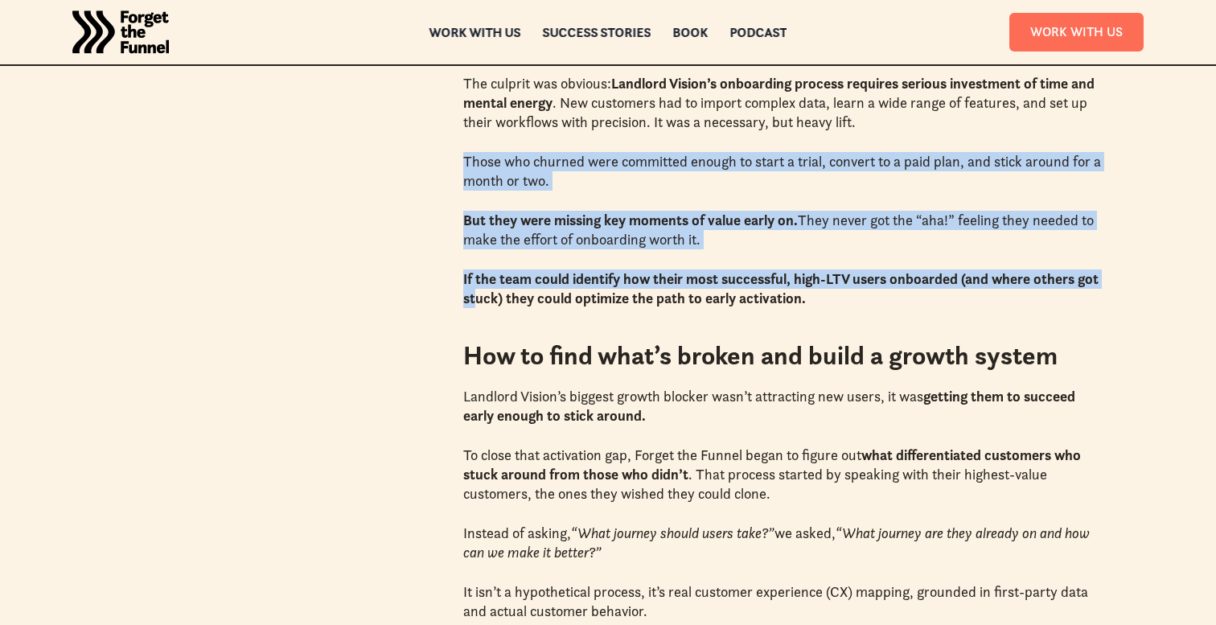
drag, startPoint x: 463, startPoint y: 164, endPoint x: 477, endPoint y: 299, distance: 135.8
click at [477, 299] on strong "If the team could identify how their most successful, high-LTV users onboarded …" at bounding box center [780, 288] width 635 height 38
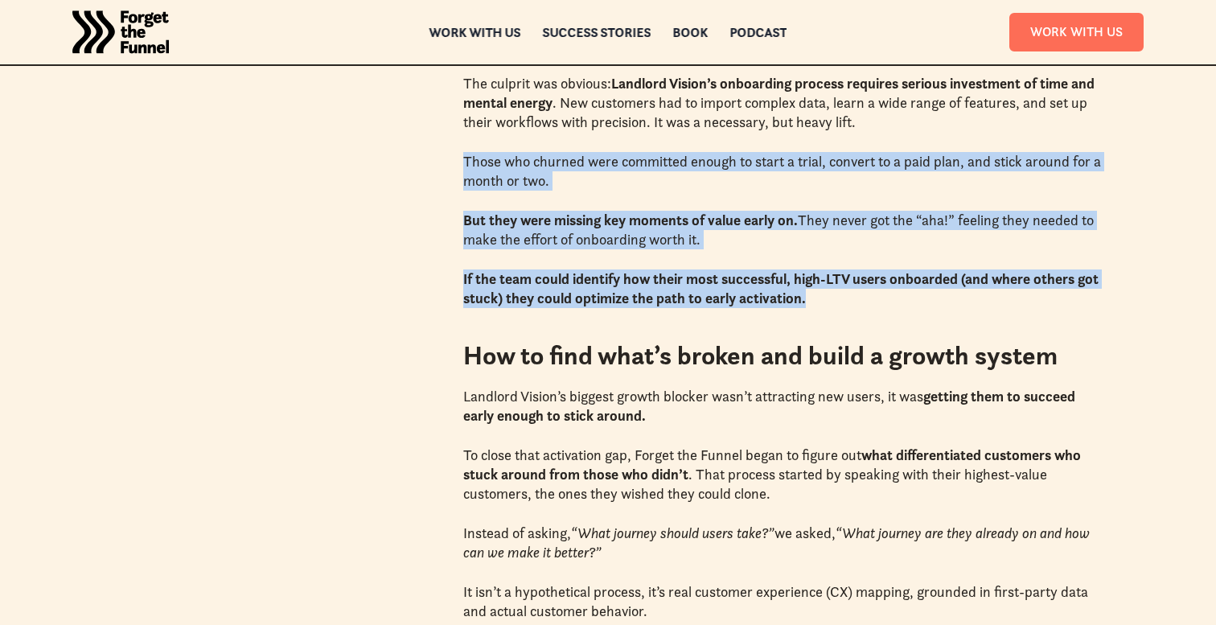
drag, startPoint x: 479, startPoint y: 314, endPoint x: 466, endPoint y: 167, distance: 147.7
click at [466, 167] on p "Those who churned were committed enough to start a trial, convert to a paid pla…" at bounding box center [784, 171] width 643 height 39
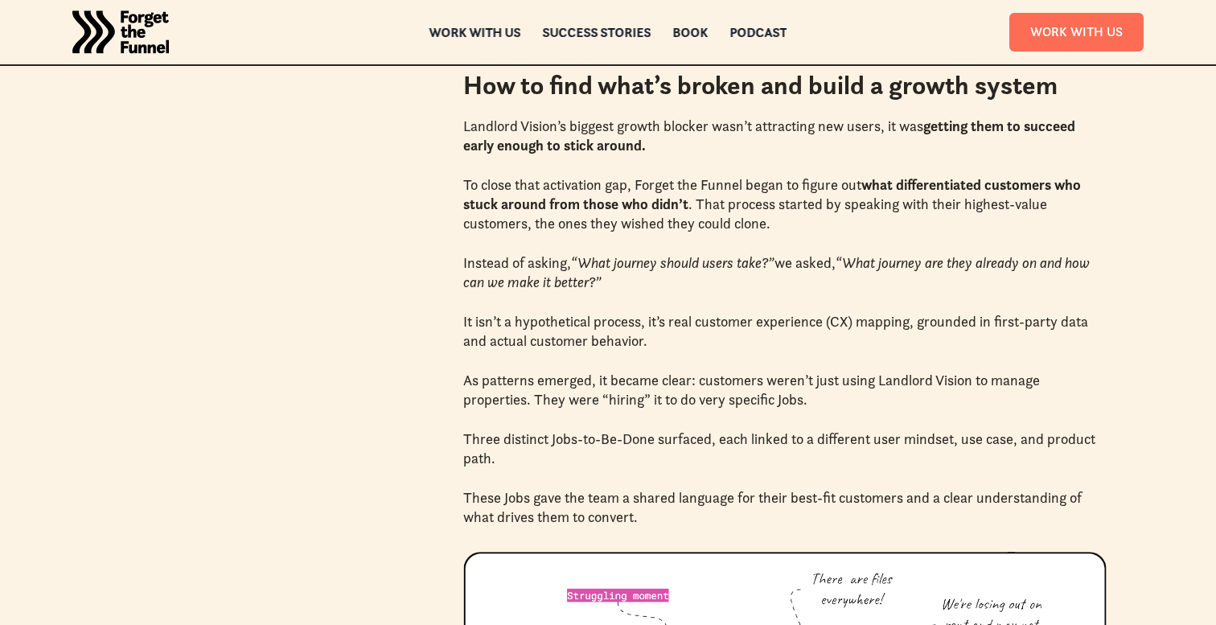
scroll to position [1927, 0]
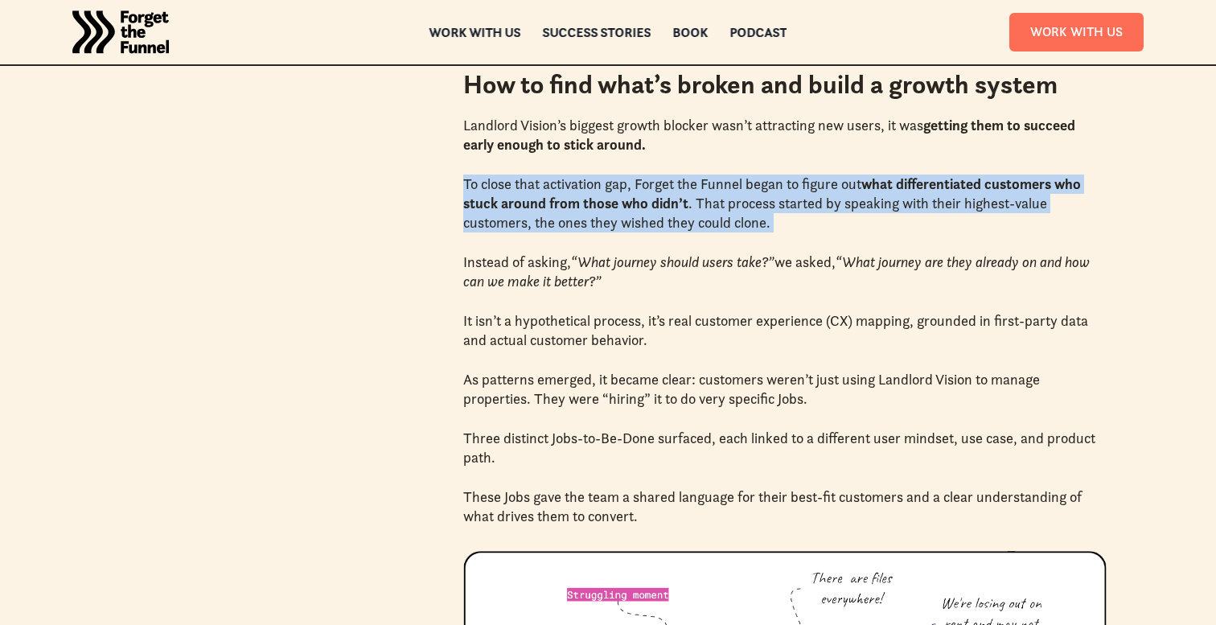
drag, startPoint x: 461, startPoint y: 181, endPoint x: 469, endPoint y: 236, distance: 56.1
drag, startPoint x: 471, startPoint y: 242, endPoint x: 456, endPoint y: 187, distance: 56.8
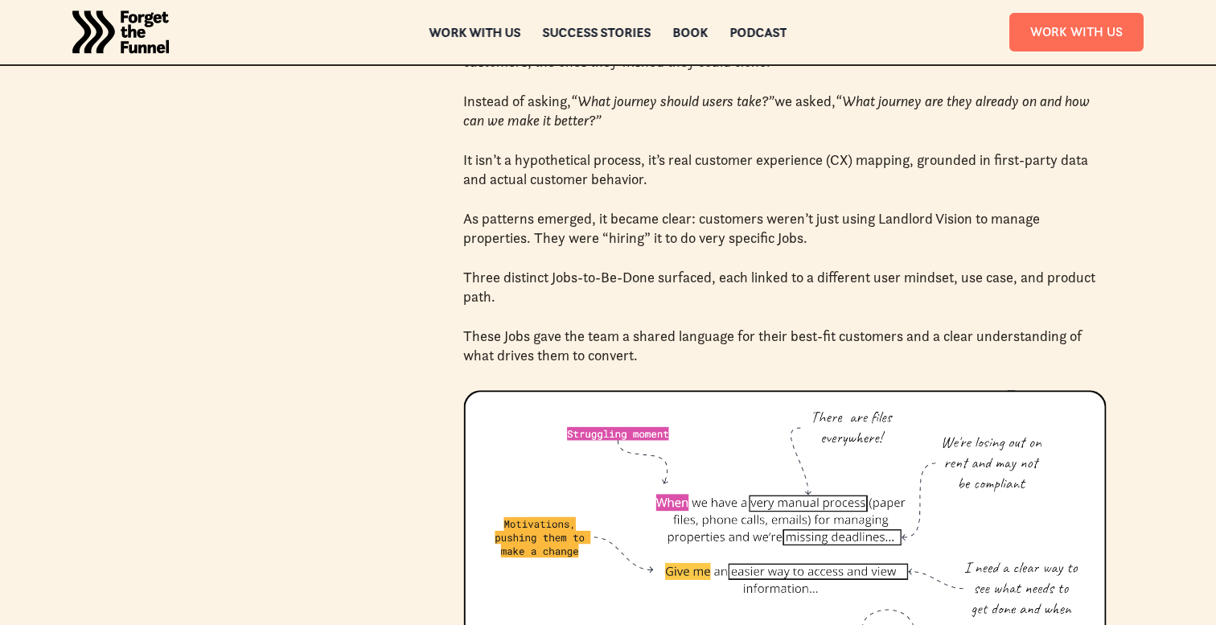
scroll to position [2097, 0]
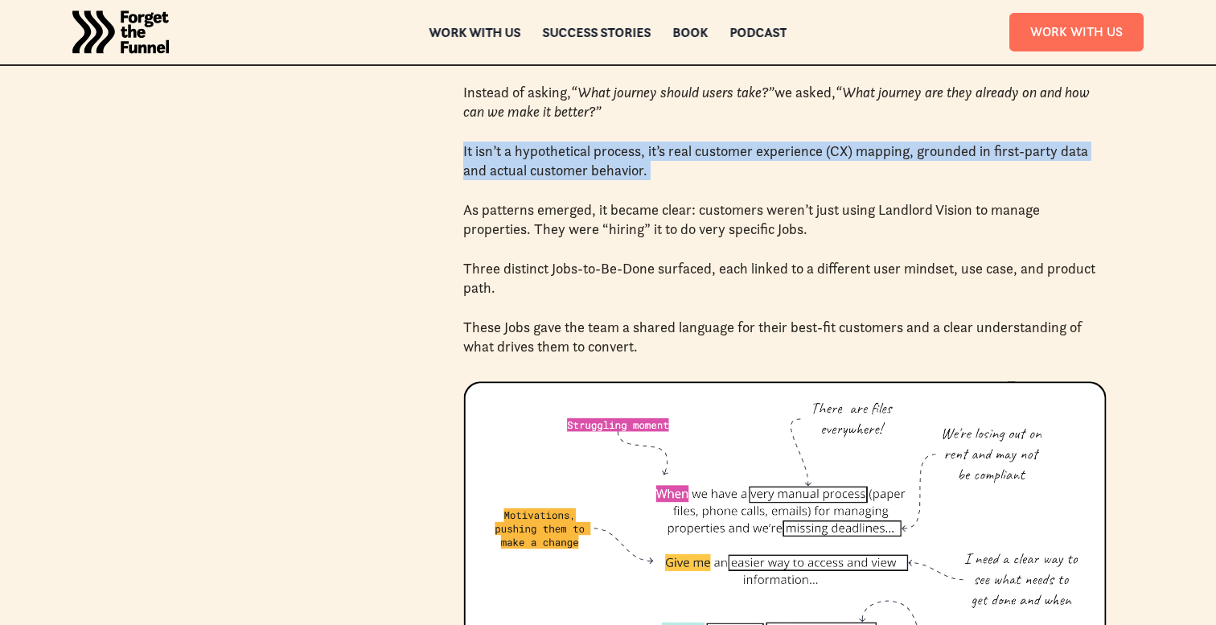
drag, startPoint x: 455, startPoint y: 159, endPoint x: 459, endPoint y: 183, distance: 24.5
click at [459, 183] on div "More Success Stories How Stillio unlocked product messaging for their most powe…" at bounding box center [607, 604] width 997 height 3321
drag, startPoint x: 459, startPoint y: 183, endPoint x: 458, endPoint y: 154, distance: 29.0
click at [458, 154] on div "More Success Stories How Stillio unlocked product messaging for their most powe…" at bounding box center [607, 604] width 997 height 3321
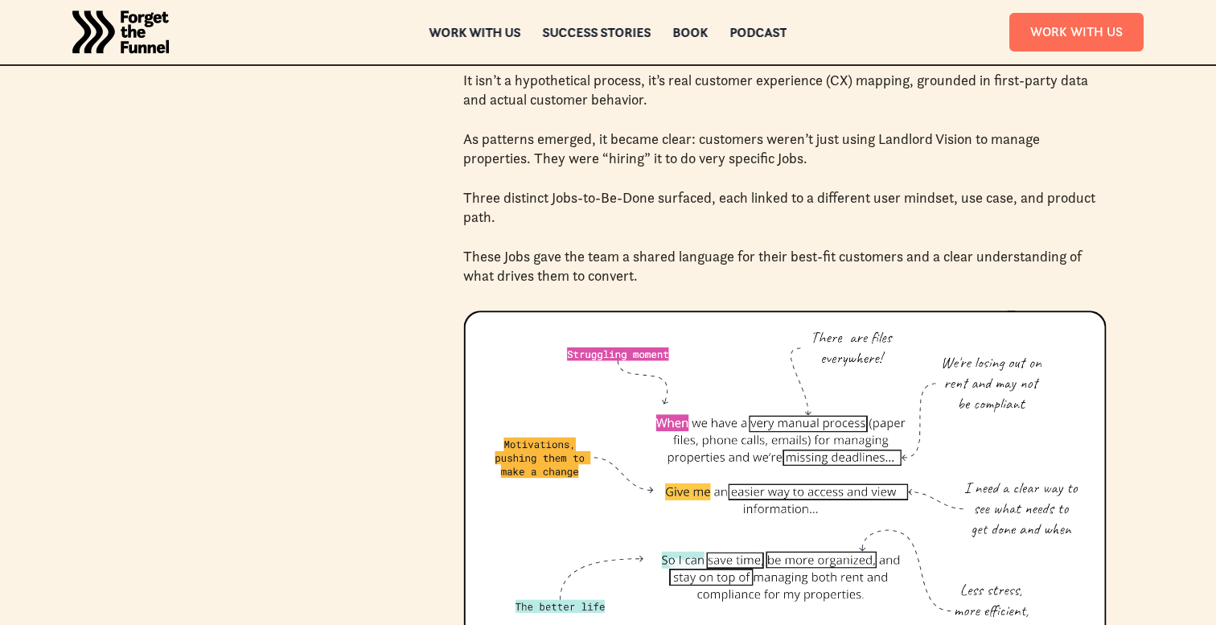
scroll to position [2180, 0]
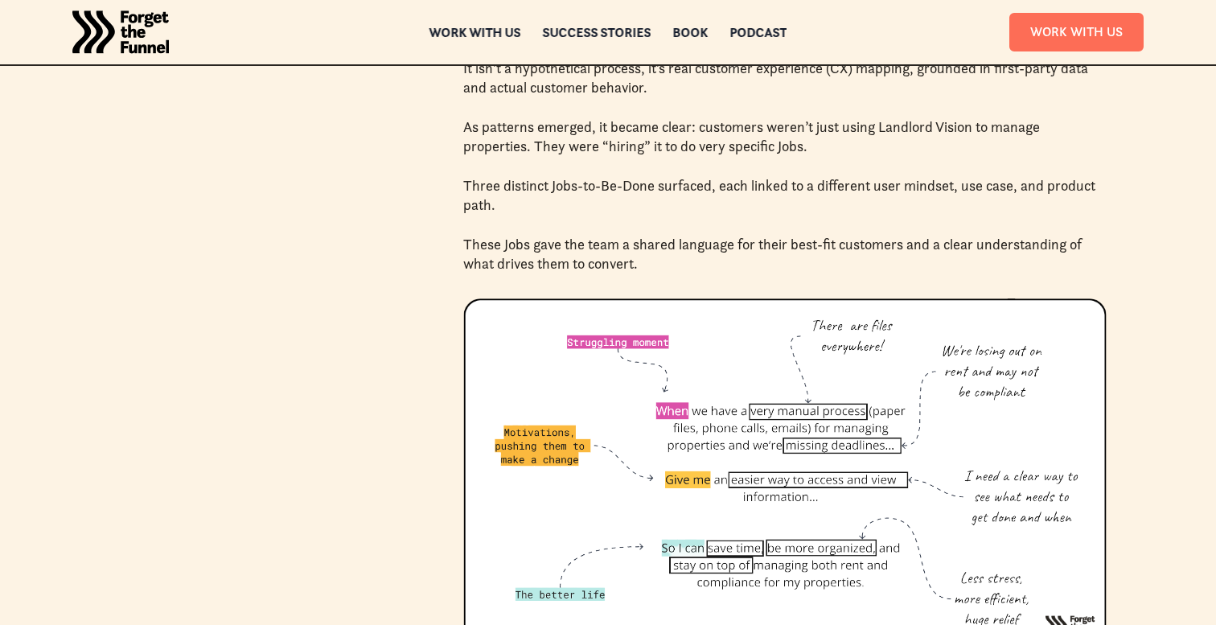
drag, startPoint x: 455, startPoint y: 122, endPoint x: 501, endPoint y: 204, distance: 94.0
click at [501, 204] on div "More Success Stories How Stillio unlocked product messaging for their most powe…" at bounding box center [607, 521] width 997 height 3321
click at [501, 204] on p "Three distinct Jobs-to-Be-Done surfaced, each linked to a different user mindse…" at bounding box center [784, 195] width 643 height 39
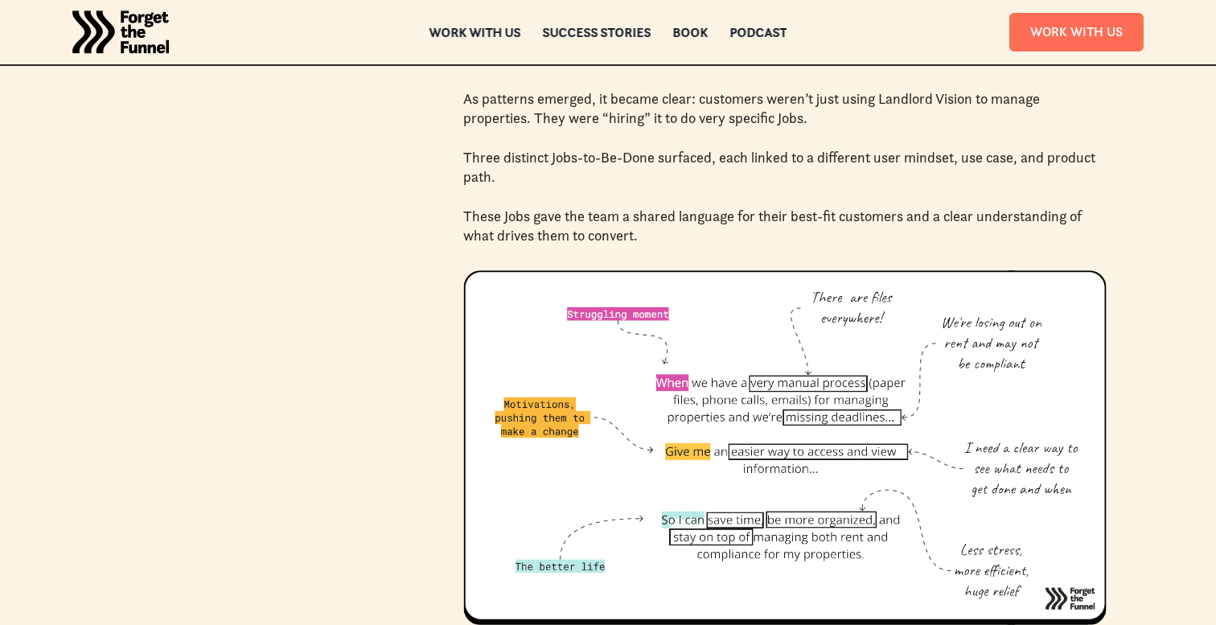
scroll to position [2216, 0]
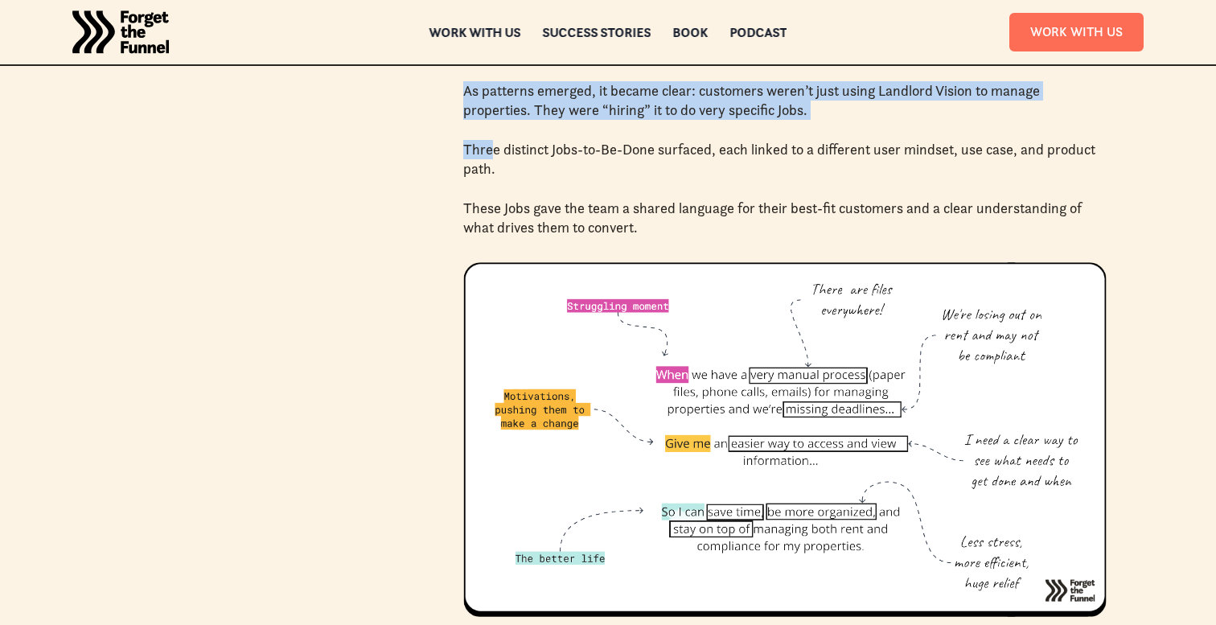
drag, startPoint x: 459, startPoint y: 86, endPoint x: 495, endPoint y: 157, distance: 79.1
click at [495, 157] on div "More Success Stories How Stillio unlocked product messaging for their most powe…" at bounding box center [607, 485] width 997 height 3321
drag, startPoint x: 503, startPoint y: 174, endPoint x: 459, endPoint y: 93, distance: 91.8
click at [459, 93] on div "More Success Stories How Stillio unlocked product messaging for their most powe…" at bounding box center [607, 485] width 997 height 3321
drag, startPoint x: 459, startPoint y: 93, endPoint x: 503, endPoint y: 166, distance: 85.1
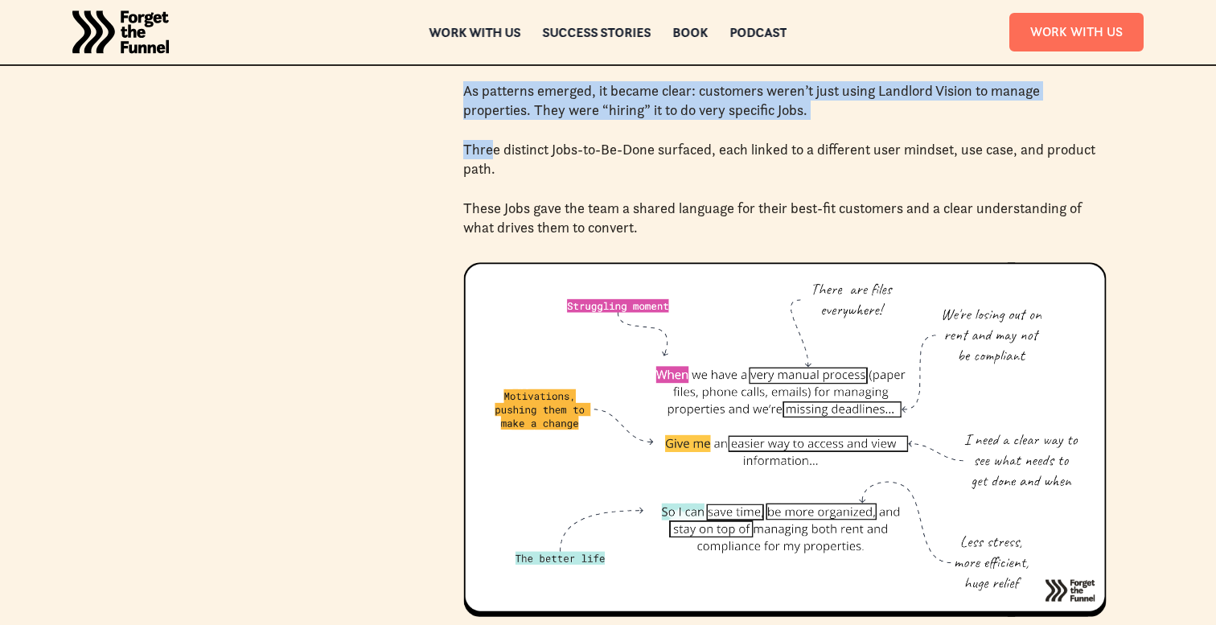
click at [502, 166] on div "More Success Stories How Stillio unlocked product messaging for their most powe…" at bounding box center [607, 485] width 997 height 3321
click at [503, 166] on p "Three distinct Jobs-to-Be-Done surfaced, each linked to a different user mindse…" at bounding box center [784, 159] width 643 height 39
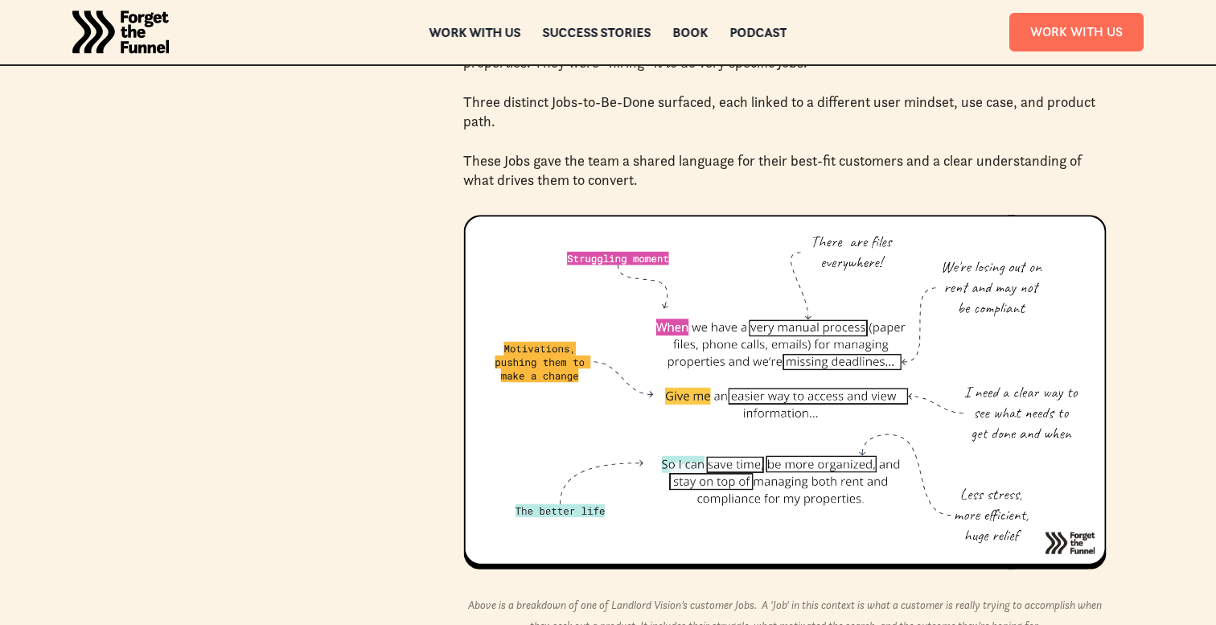
scroll to position [2274, 0]
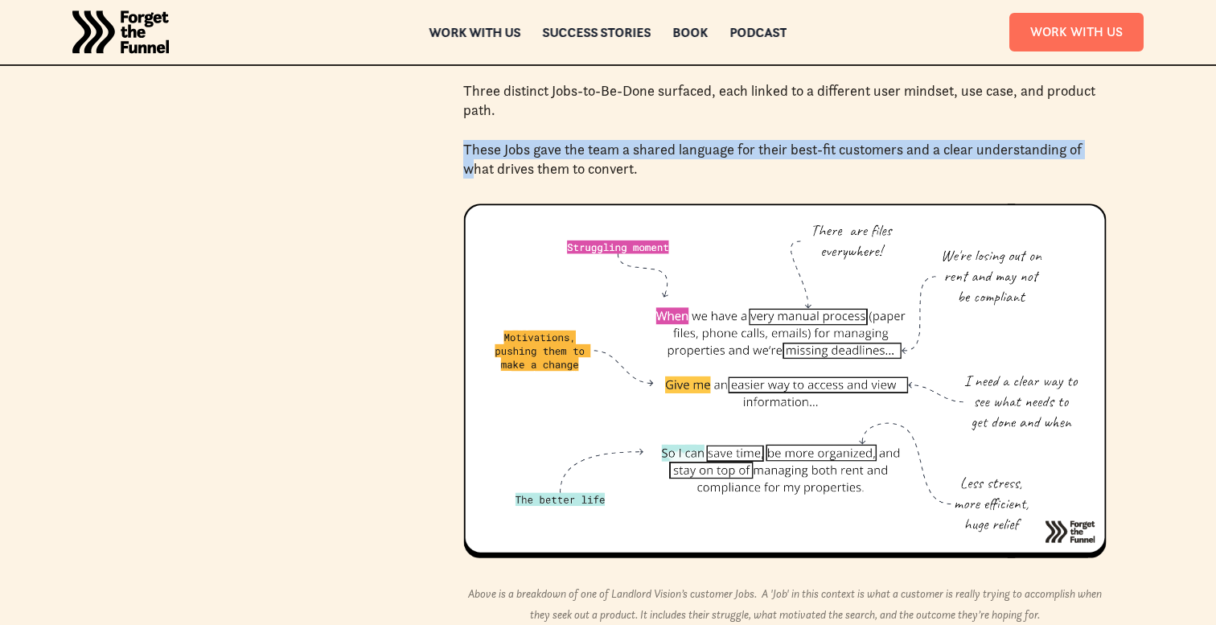
drag, startPoint x: 467, startPoint y: 140, endPoint x: 475, endPoint y: 178, distance: 38.5
click at [475, 178] on p "These Jobs gave the team a shared language for their best-fit customers and a c…" at bounding box center [784, 159] width 643 height 39
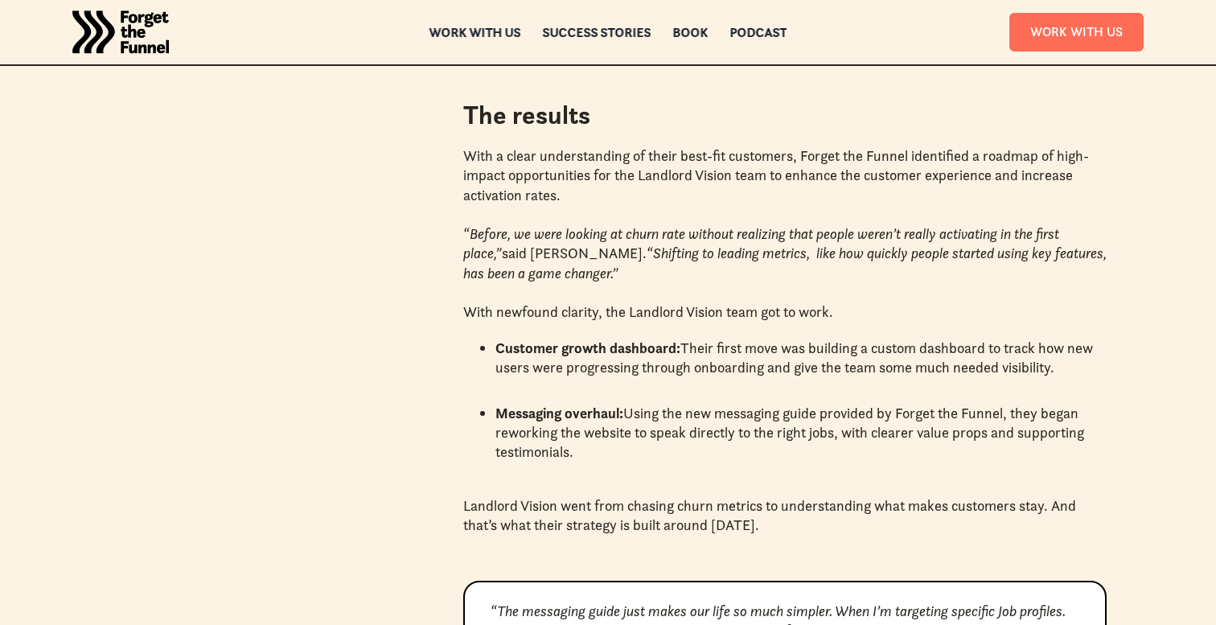
scroll to position [3287, 0]
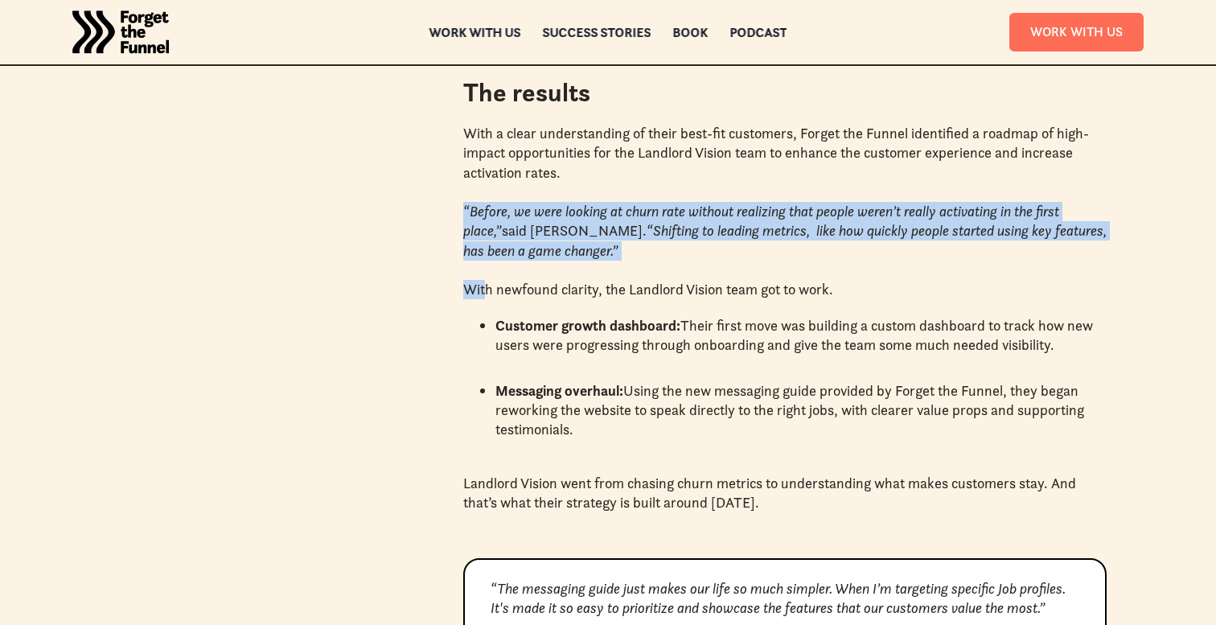
drag, startPoint x: 459, startPoint y: 203, endPoint x: 489, endPoint y: 286, distance: 87.3
click at [489, 286] on p "With newfound clarity, the Landlord Vision team got to work." at bounding box center [784, 289] width 643 height 19
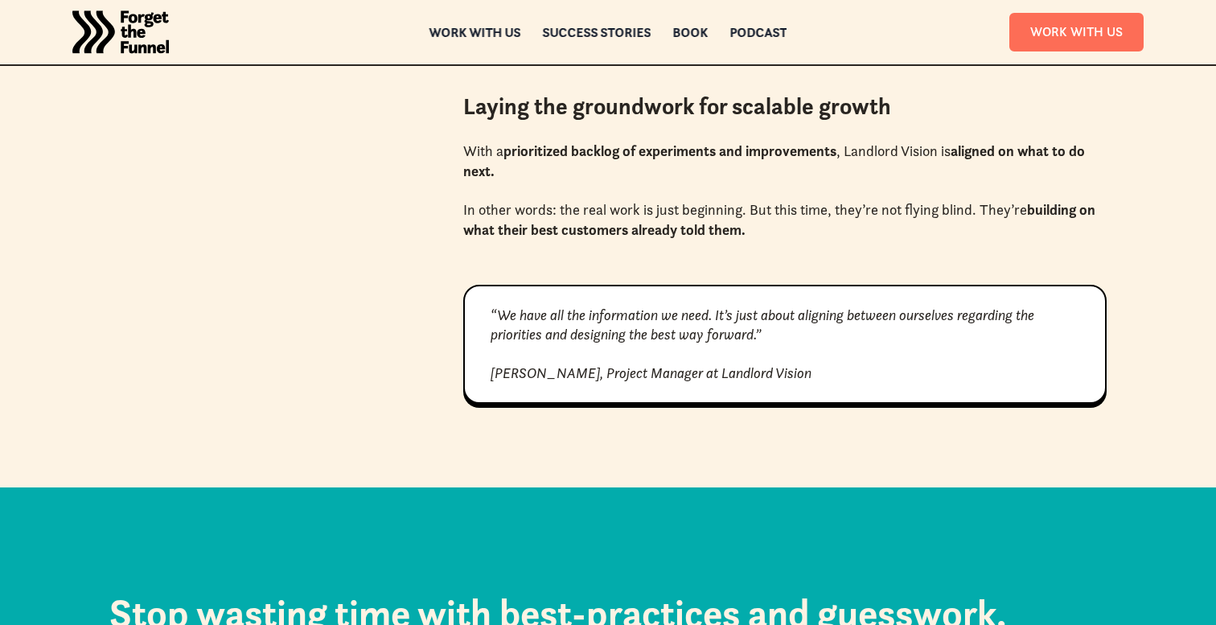
scroll to position [3922, 0]
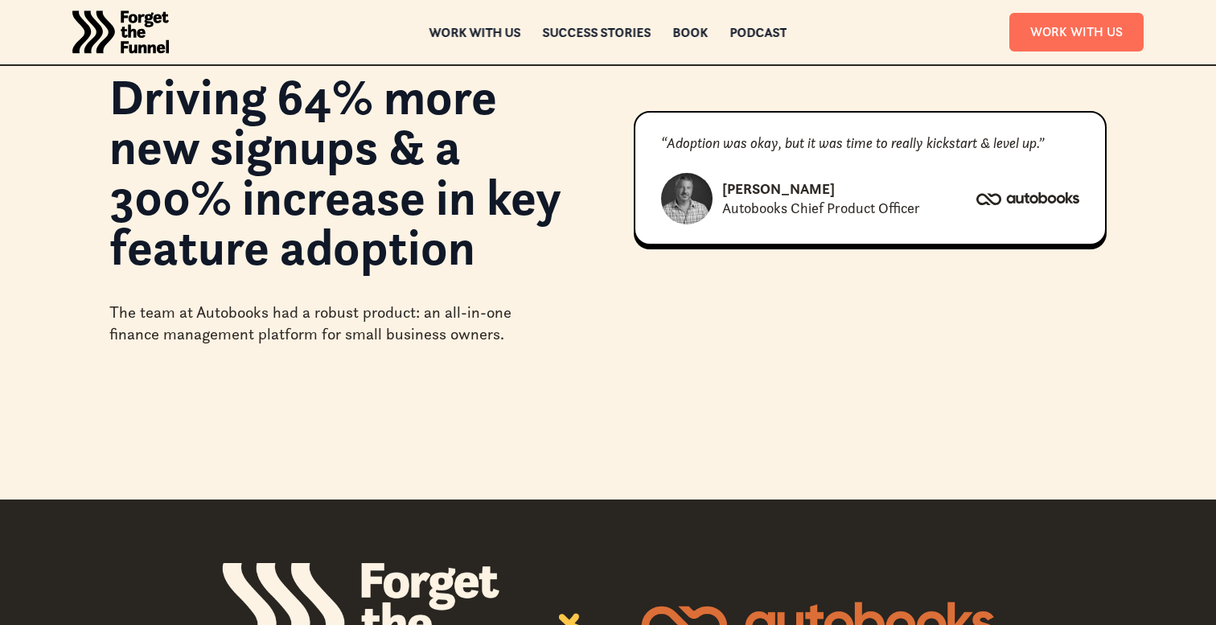
scroll to position [181, 0]
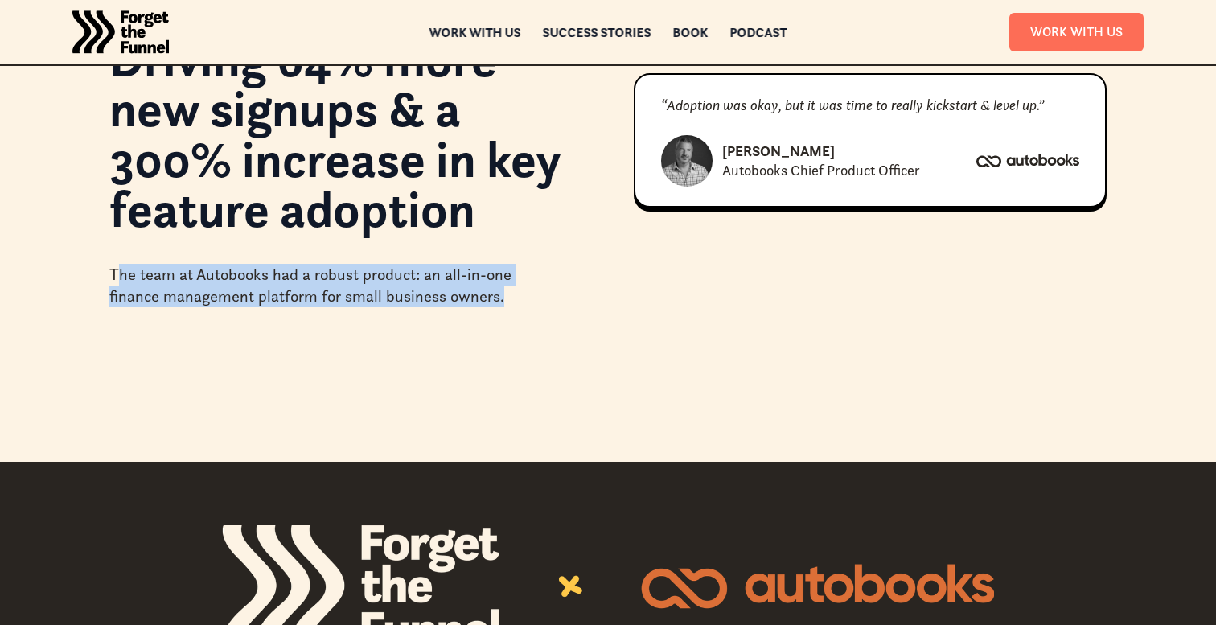
drag, startPoint x: 117, startPoint y: 273, endPoint x: 123, endPoint y: 324, distance: 51.1
click at [123, 324] on div "Driving 64% more new signups & a 300% increase in key feature adoption The team…" at bounding box center [608, 140] width 1216 height 643
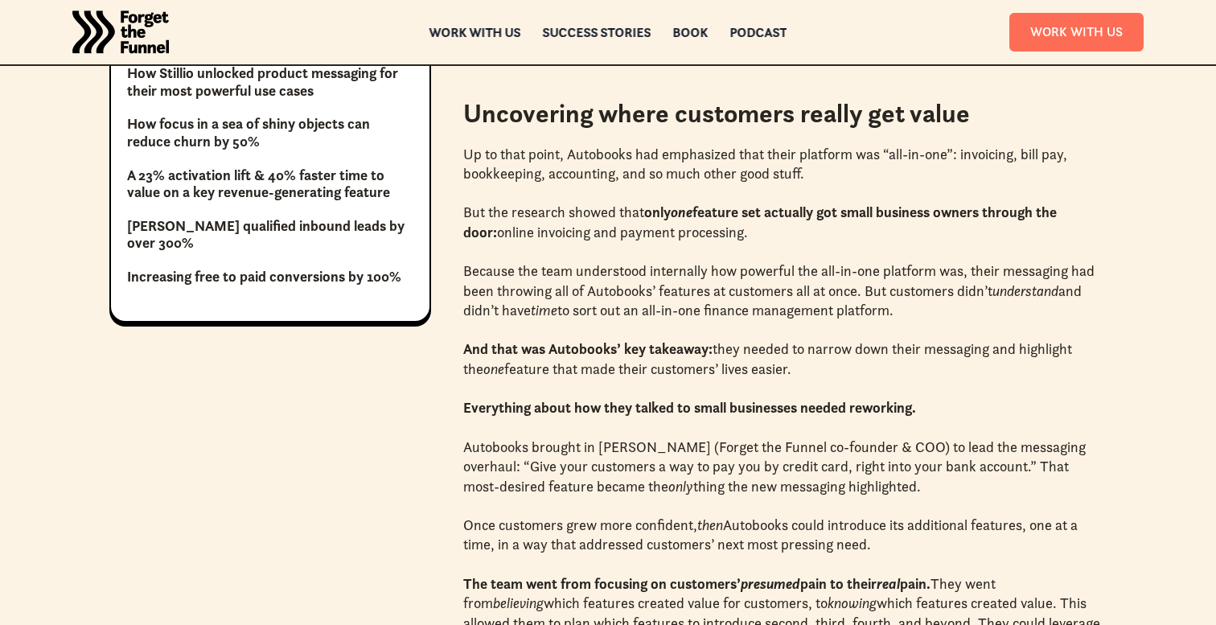
scroll to position [1169, 0]
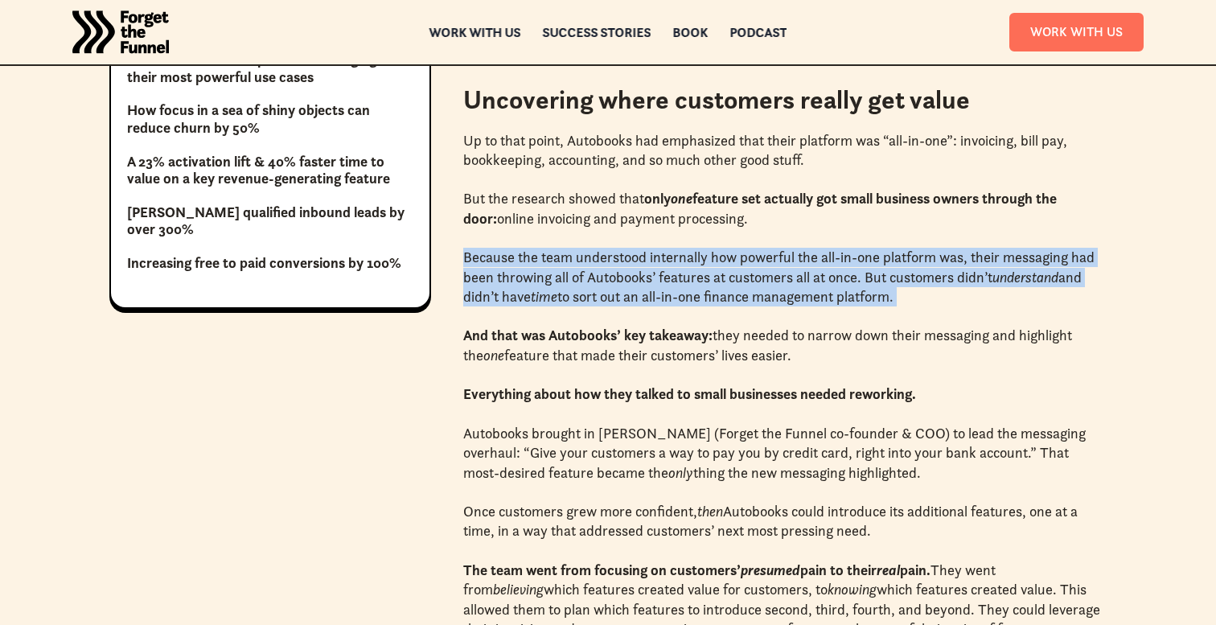
drag, startPoint x: 464, startPoint y: 257, endPoint x: 471, endPoint y: 307, distance: 50.4
click at [471, 307] on div "Up to that point, Autobooks had emphasized that their platform was “all-in-one”…" at bounding box center [784, 404] width 643 height 547
drag, startPoint x: 471, startPoint y: 307, endPoint x: 462, endPoint y: 256, distance: 52.4
click at [462, 256] on div "+64% increase in signups (from 14% to 23%) +300% Increase in key feature adopti…" at bounding box center [607, 630] width 997 height 1646
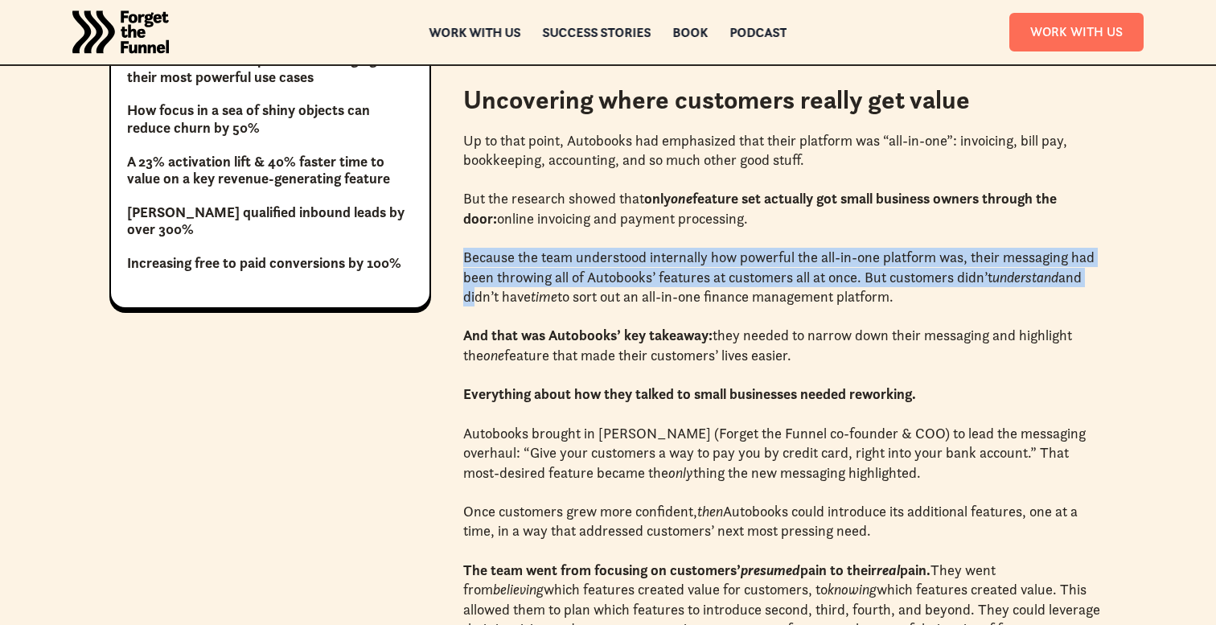
drag, startPoint x: 462, startPoint y: 256, endPoint x: 470, endPoint y: 306, distance: 51.3
click at [470, 306] on div "+64% increase in signups (from 14% to 23%) +300% Increase in key feature adopti…" at bounding box center [607, 630] width 997 height 1646
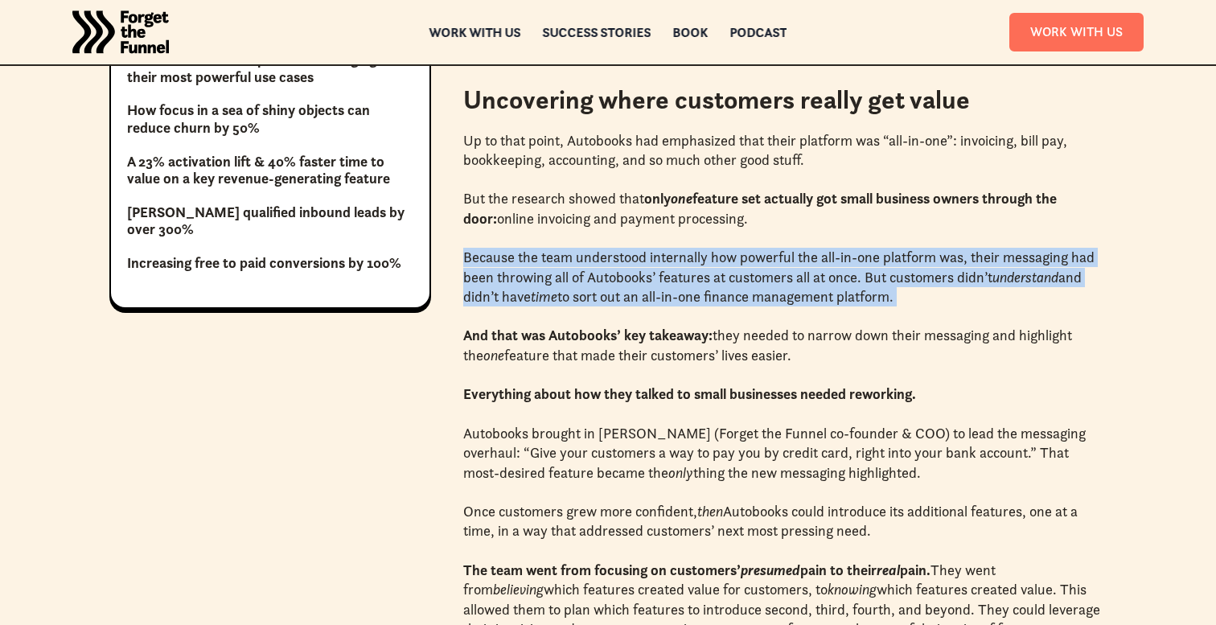
drag, startPoint x: 471, startPoint y: 311, endPoint x: 463, endPoint y: 253, distance: 58.5
click at [463, 253] on div "Up to that point, Autobooks had emphasized that their platform was “all-in-one”…" at bounding box center [784, 404] width 643 height 547
drag, startPoint x: 463, startPoint y: 253, endPoint x: 474, endPoint y: 311, distance: 58.8
click at [474, 311] on div "Up to that point, Autobooks had emphasized that their platform was “all-in-one”…" at bounding box center [784, 404] width 643 height 547
drag, startPoint x: 474, startPoint y: 311, endPoint x: 462, endPoint y: 253, distance: 59.2
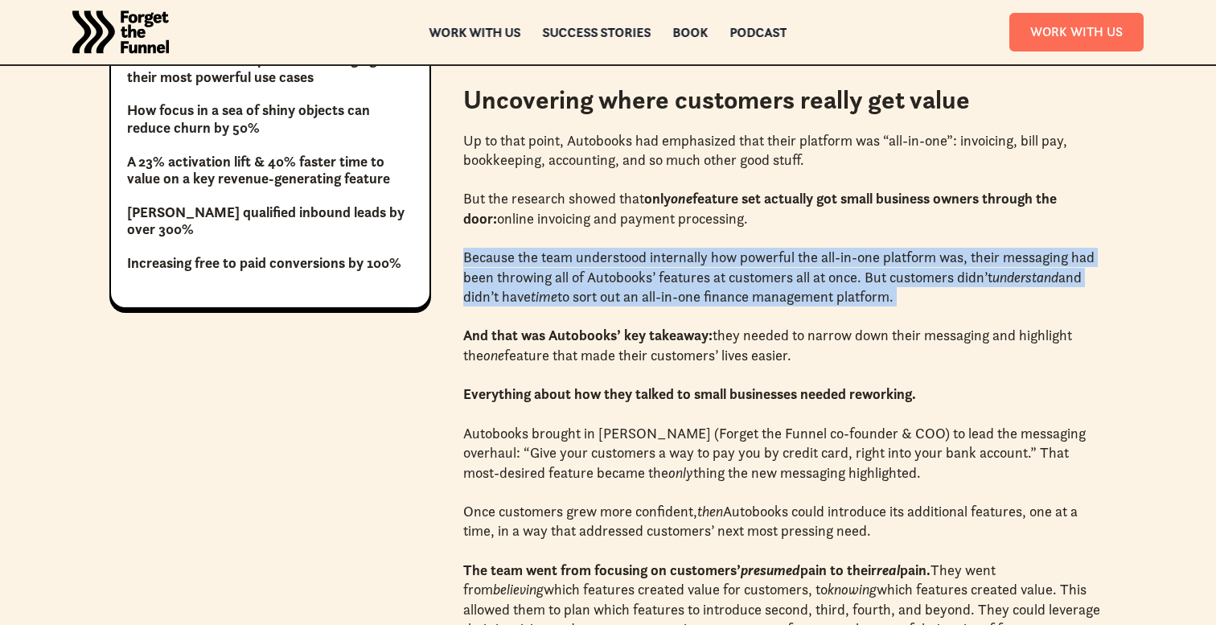
click at [462, 253] on div "+64% increase in signups (from 14% to 23%) +300% Increase in key feature adopti…" at bounding box center [607, 630] width 997 height 1646
drag, startPoint x: 462, startPoint y: 253, endPoint x: 473, endPoint y: 306, distance: 54.3
click at [473, 306] on div "+64% increase in signups (from 14% to 23%) +300% Increase in key feature adopti…" at bounding box center [607, 630] width 997 height 1646
drag, startPoint x: 473, startPoint y: 306, endPoint x: 464, endPoint y: 254, distance: 53.0
click at [464, 254] on div "Up to that point, Autobooks had emphasized that their platform was “all-in-one”…" at bounding box center [784, 404] width 643 height 547
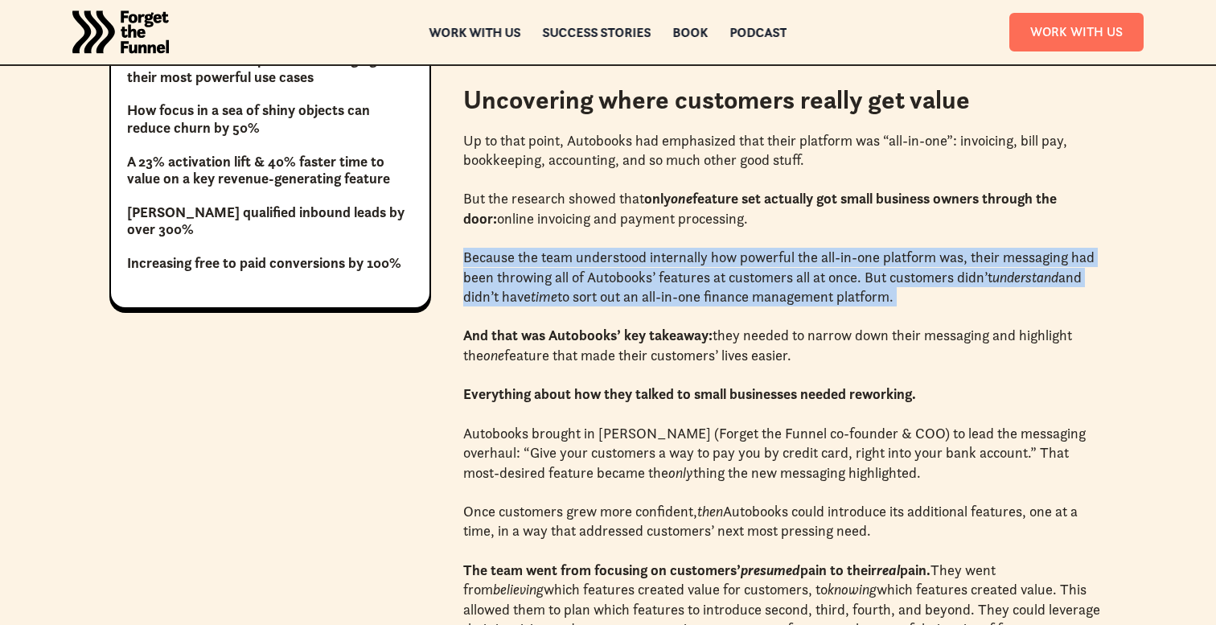
drag, startPoint x: 464, startPoint y: 254, endPoint x: 475, endPoint y: 315, distance: 62.0
click at [475, 315] on div "Up to that point, Autobooks had emphasized that their platform was “all-in-one”…" at bounding box center [784, 404] width 643 height 547
drag, startPoint x: 475, startPoint y: 315, endPoint x: 465, endPoint y: 261, distance: 54.7
click at [465, 262] on div "Up to that point, Autobooks had emphasized that their platform was “all-in-one”…" at bounding box center [784, 404] width 643 height 547
click at [465, 261] on p "Because the team understood internally how powerful the all-in-one platform was…" at bounding box center [784, 277] width 643 height 59
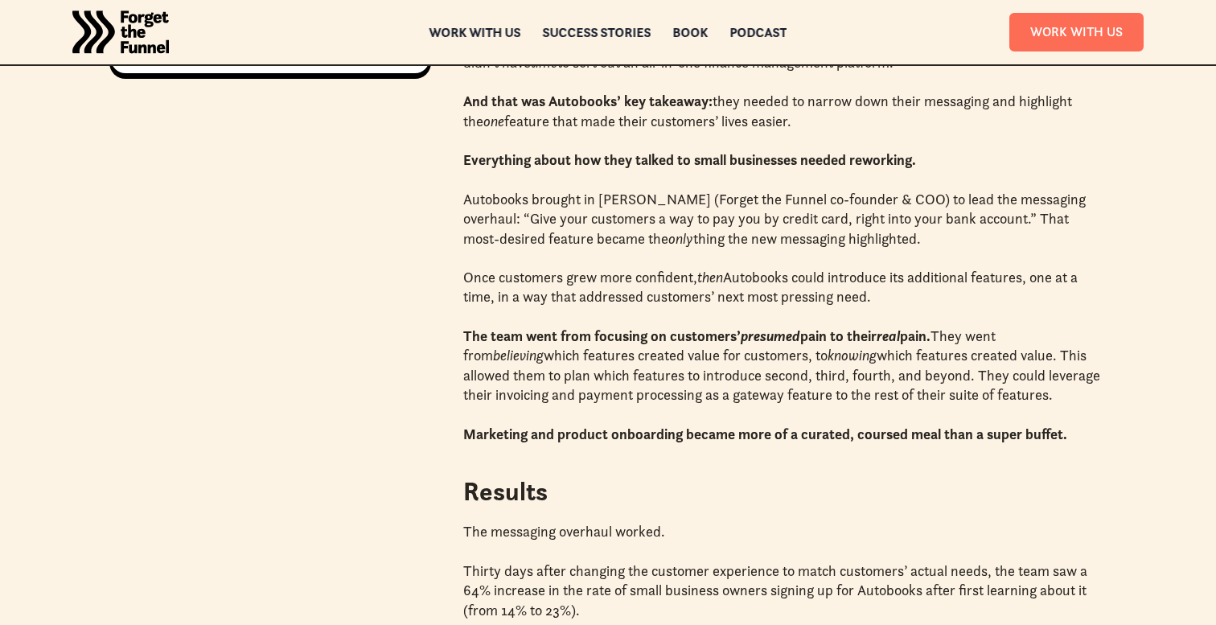
scroll to position [1405, 0]
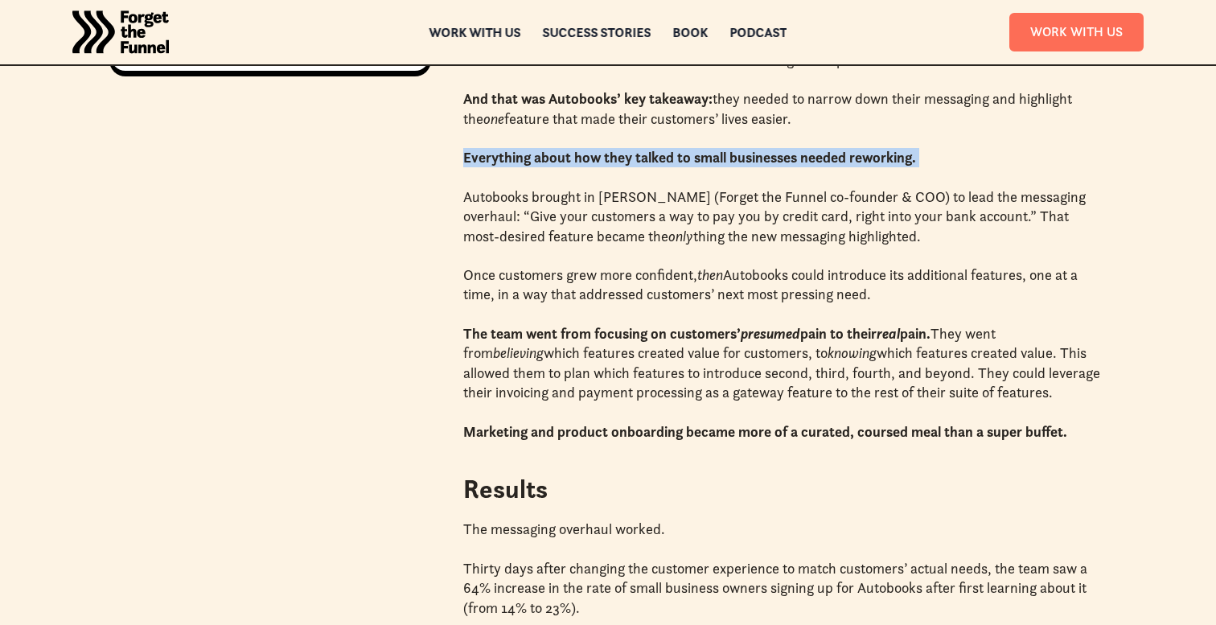
click at [455, 169] on div "+64% increase in signups (from 14% to 23%) +300% Increase in key feature adopti…" at bounding box center [607, 394] width 997 height 1646
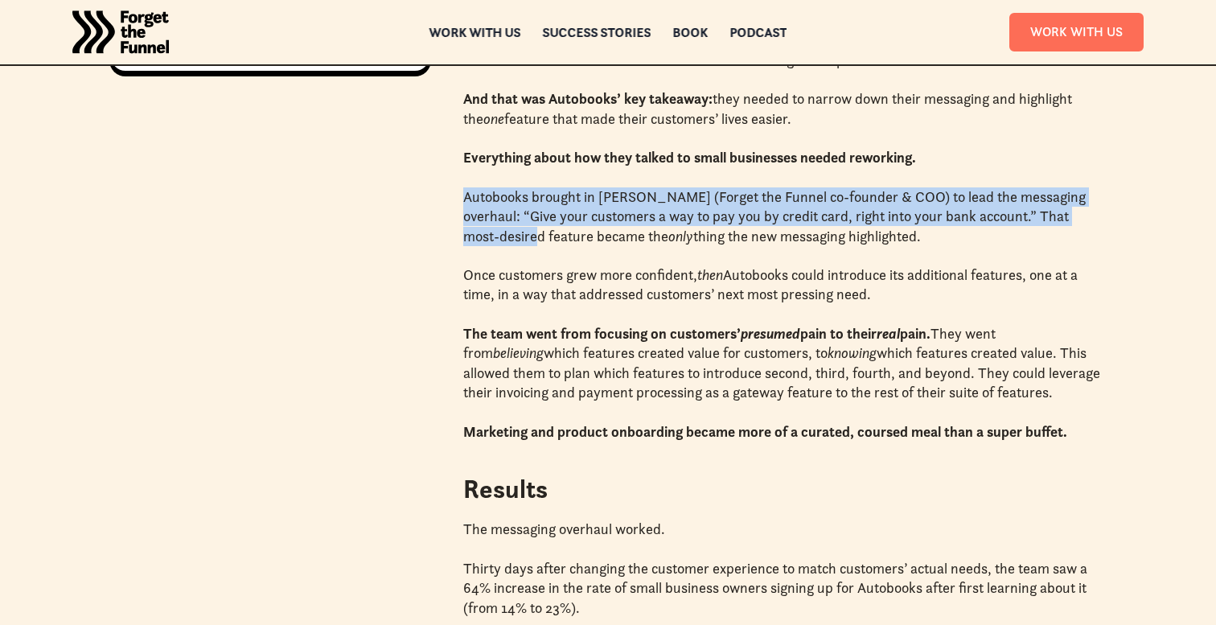
drag, startPoint x: 455, startPoint y: 179, endPoint x: 468, endPoint y: 245, distance: 68.0
click at [468, 245] on div "+64% increase in signups (from 14% to 23%) +300% Increase in key feature adopti…" at bounding box center [607, 394] width 997 height 1646
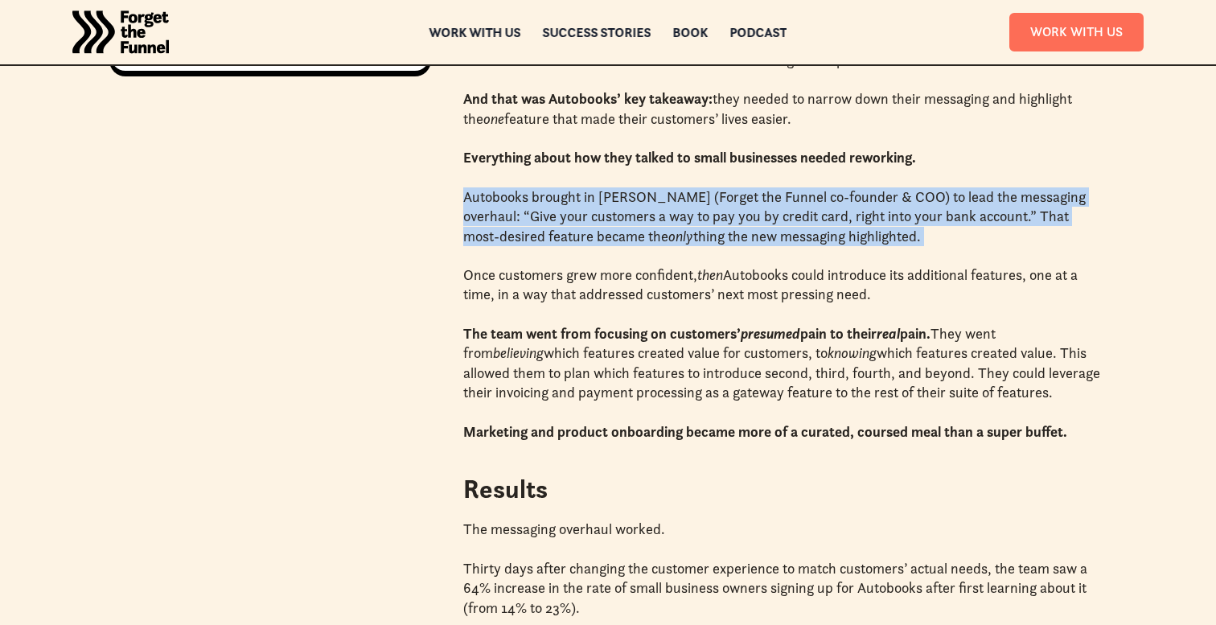
drag, startPoint x: 471, startPoint y: 256, endPoint x: 457, endPoint y: 188, distance: 69.1
click at [457, 188] on div "+64% increase in signups (from 14% to 23%) +300% Increase in key feature adopti…" at bounding box center [607, 394] width 997 height 1646
drag, startPoint x: 457, startPoint y: 188, endPoint x: 469, endPoint y: 253, distance: 65.5
click at [469, 253] on div "+64% increase in signups (from 14% to 23%) +300% Increase in key feature adopti…" at bounding box center [607, 394] width 997 height 1646
drag, startPoint x: 469, startPoint y: 253, endPoint x: 453, endPoint y: 195, distance: 60.1
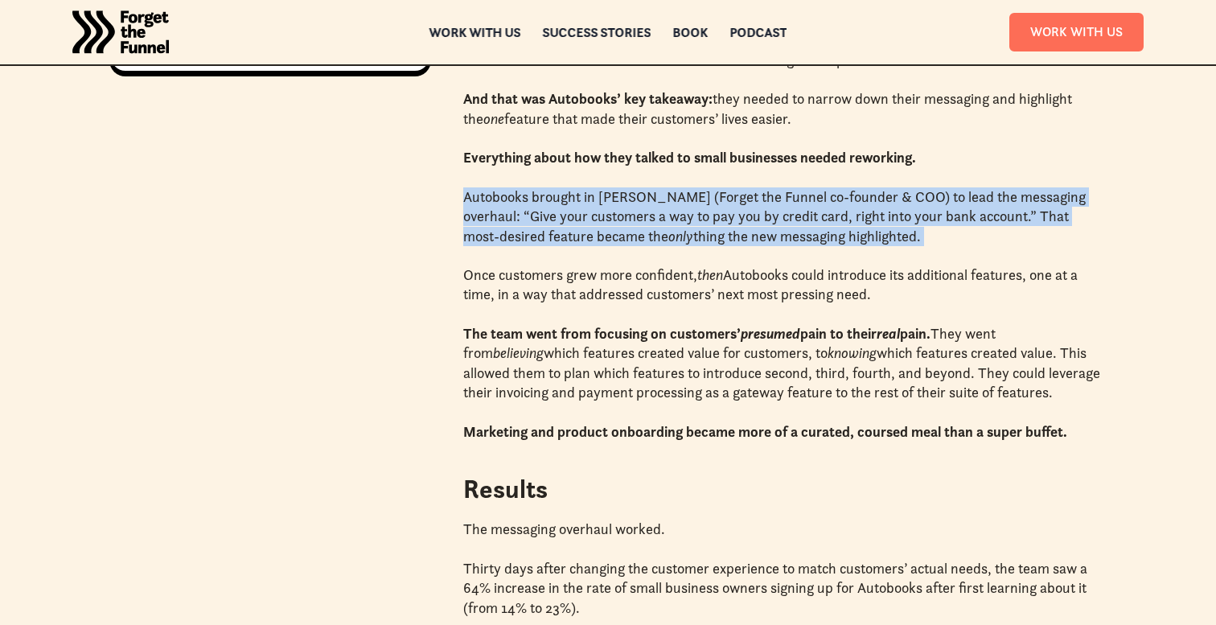
click at [453, 195] on div "+64% increase in signups (from 14% to 23%) +300% Increase in key feature adopti…" at bounding box center [607, 394] width 997 height 1646
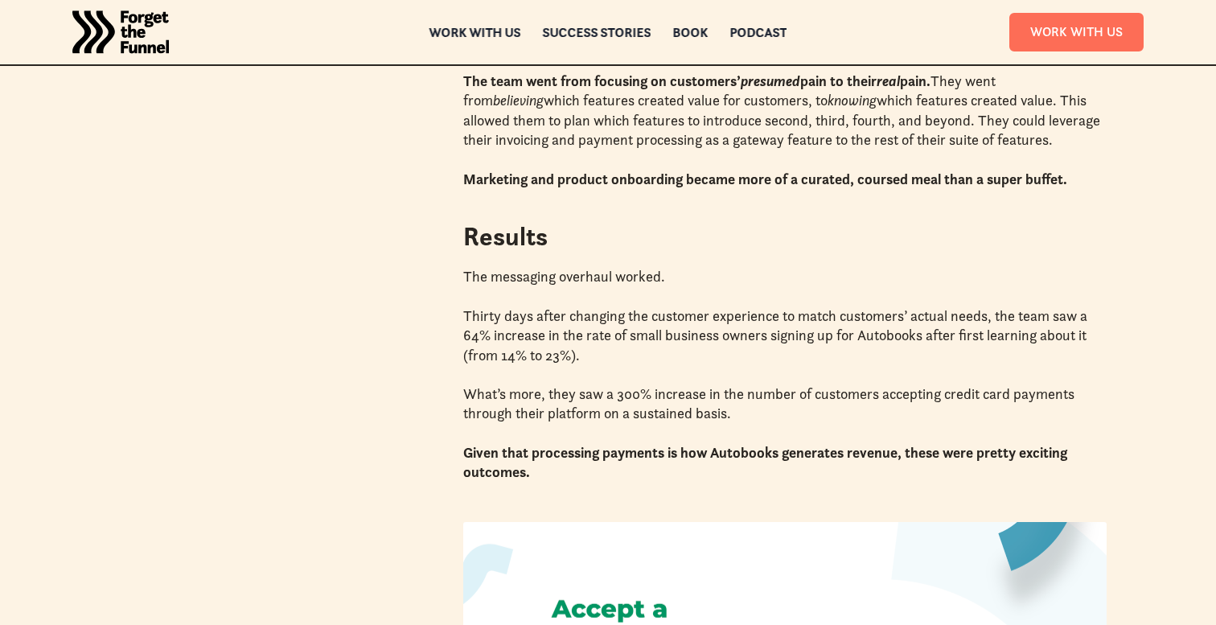
scroll to position [1657, 0]
drag, startPoint x: 471, startPoint y: 234, endPoint x: 532, endPoint y: 233, distance: 60.3
click at [532, 233] on h2 "Results" at bounding box center [784, 237] width 643 height 36
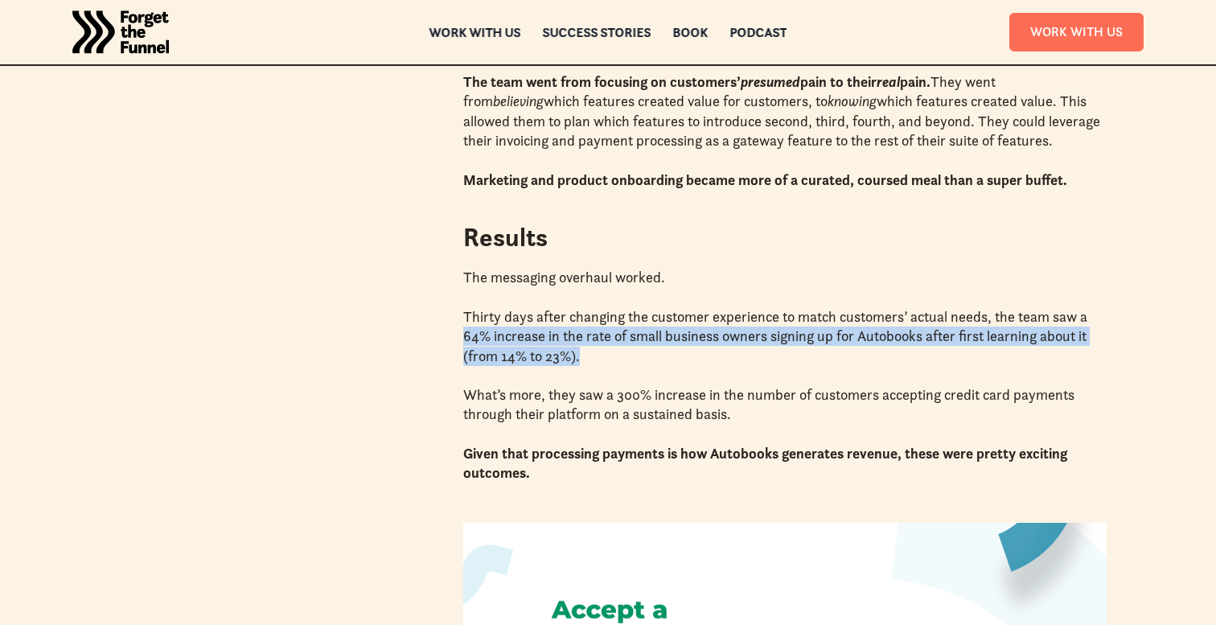
drag, startPoint x: 595, startPoint y: 358, endPoint x: 452, endPoint y: 334, distance: 145.2
click at [452, 334] on div "+64% increase in signups (from 14% to 23%) +300% Increase in key feature adopti…" at bounding box center [607, 142] width 997 height 1646
click at [452, 332] on div "+64% increase in signups (from 14% to 23%) +300% Increase in key feature adopti…" at bounding box center [607, 142] width 997 height 1646
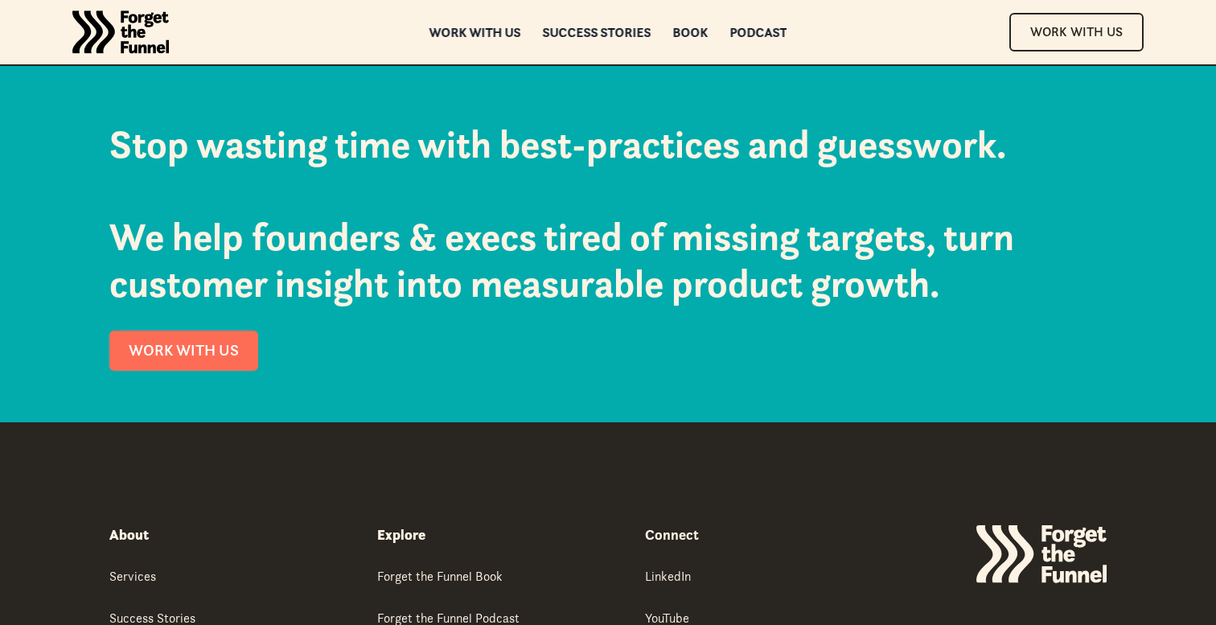
scroll to position [2652, 0]
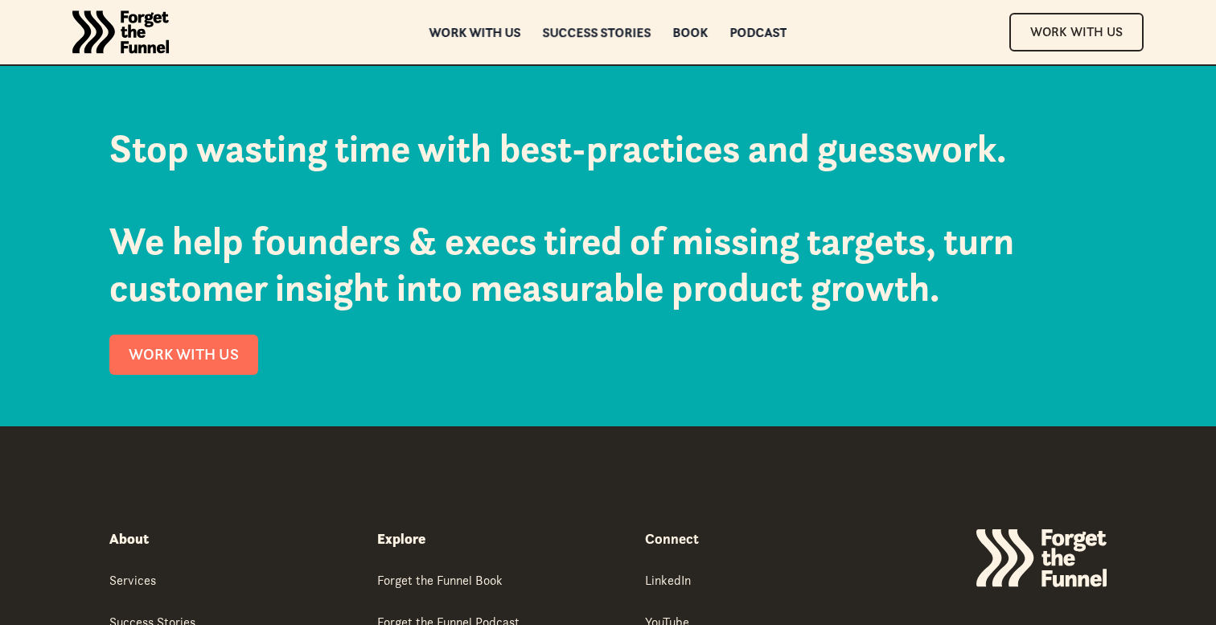
click at [605, 31] on div "Success Stories" at bounding box center [597, 32] width 109 height 11
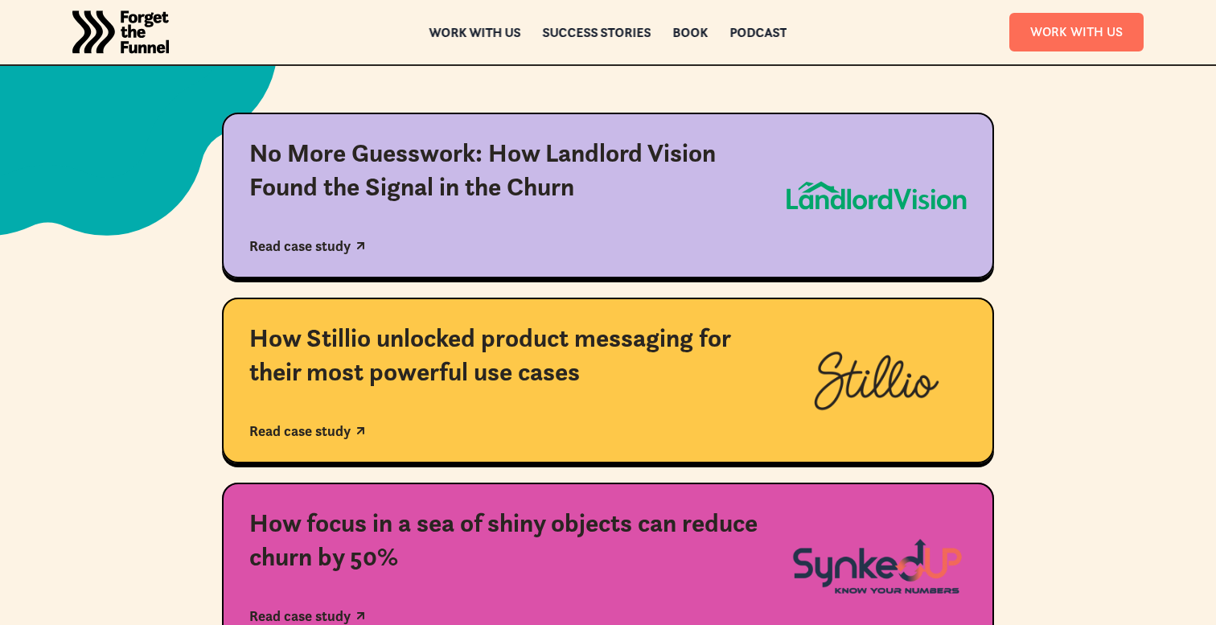
scroll to position [430, 0]
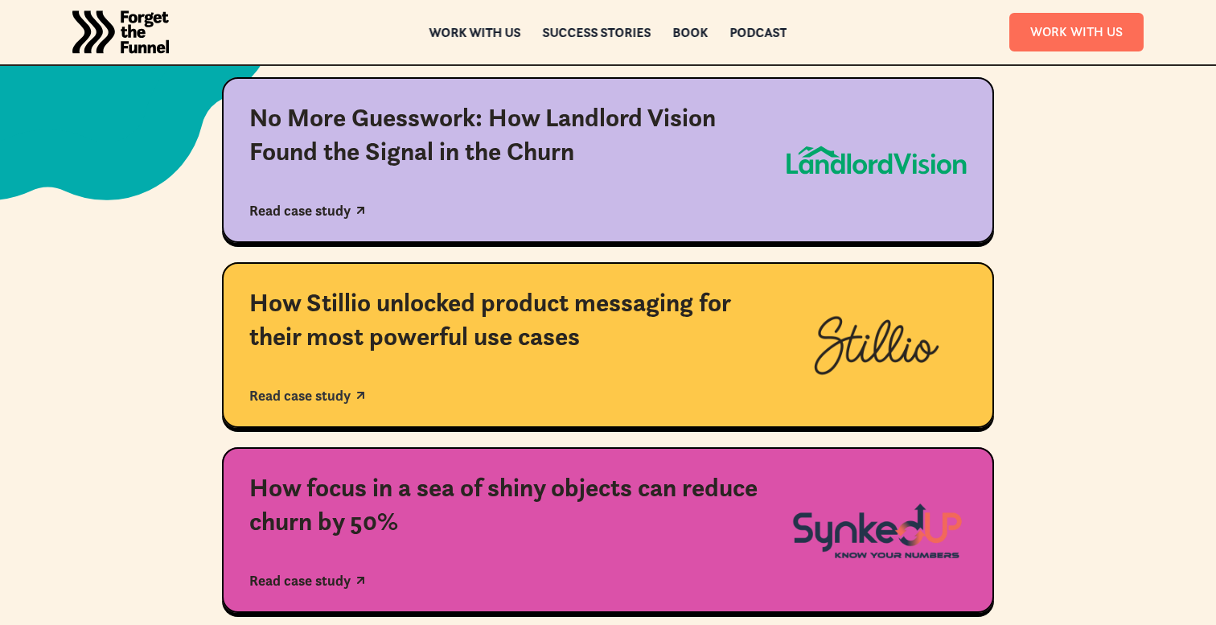
click at [357, 401] on icon at bounding box center [361, 395] width 14 height 14
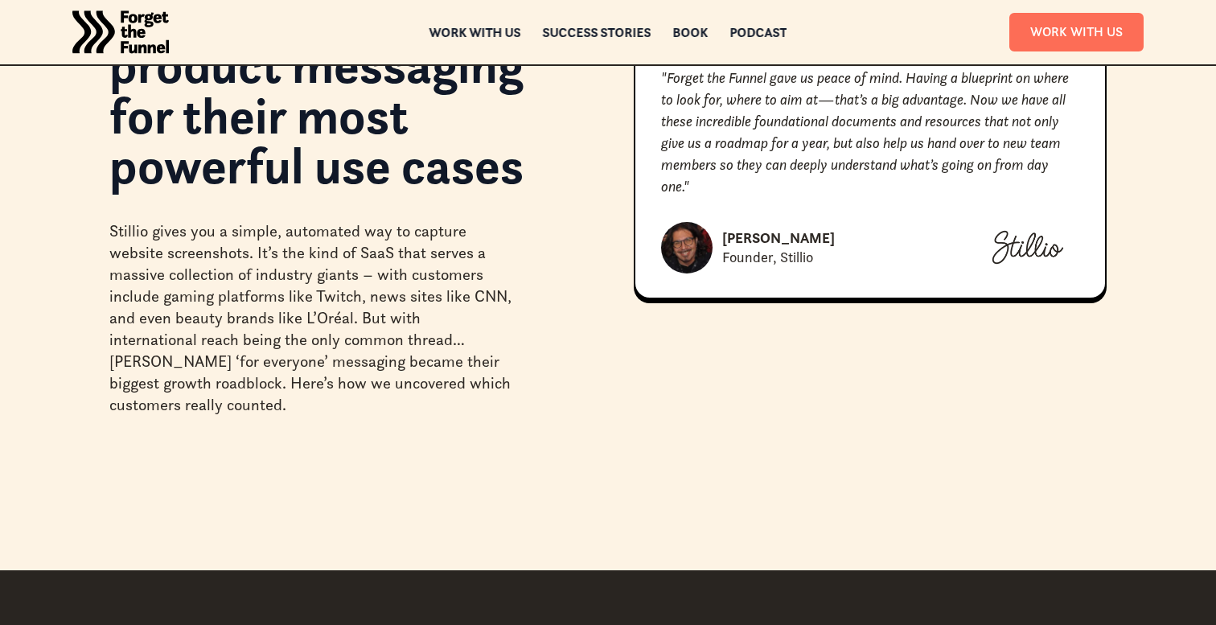
scroll to position [286, 0]
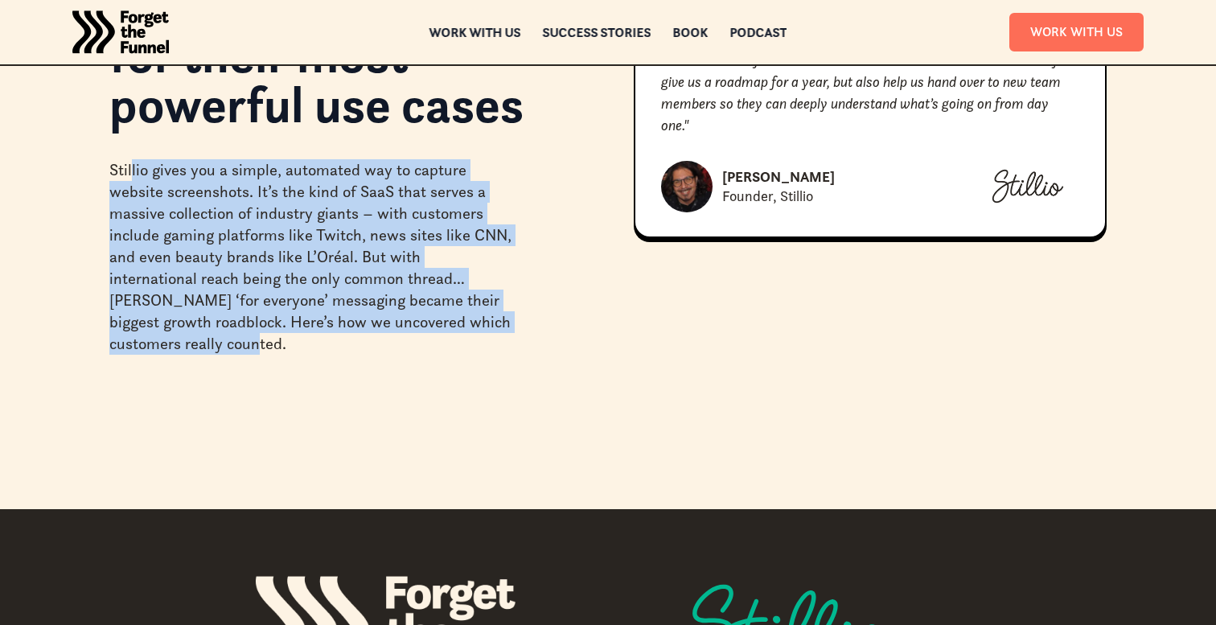
drag, startPoint x: 130, startPoint y: 179, endPoint x: 210, endPoint y: 335, distance: 174.5
click at [210, 335] on div "Stillio gives you a simple, automated way to capture website screenshots. It’s …" at bounding box center [310, 256] width 402 height 195
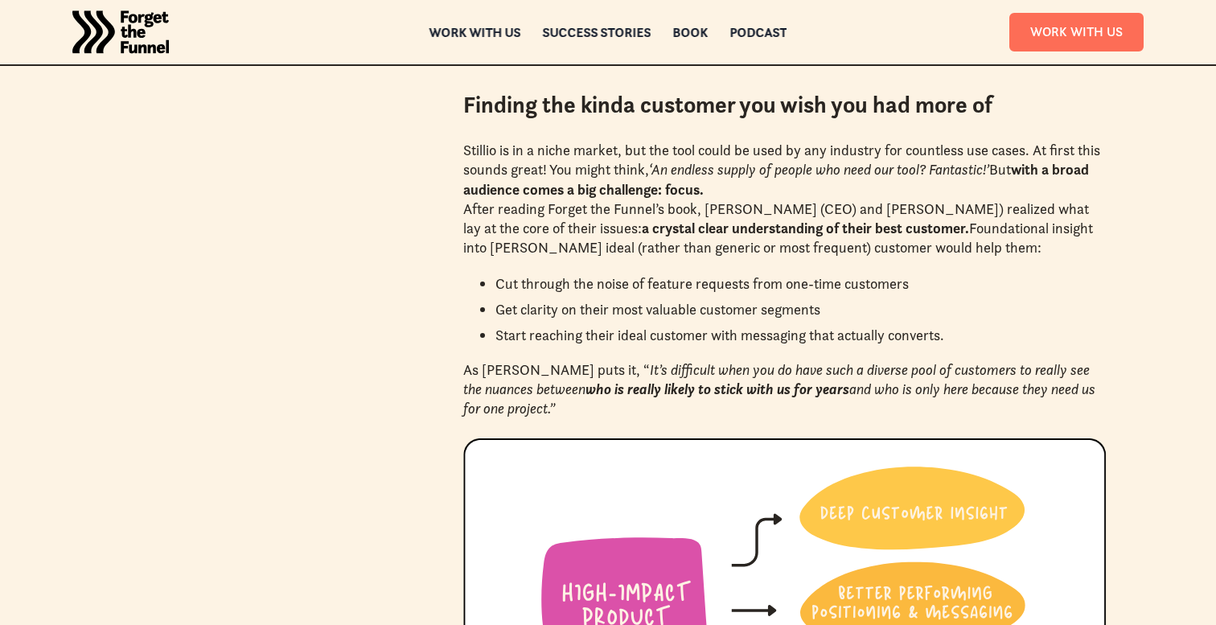
scroll to position [1814, 0]
